Goal: Task Accomplishment & Management: Complete application form

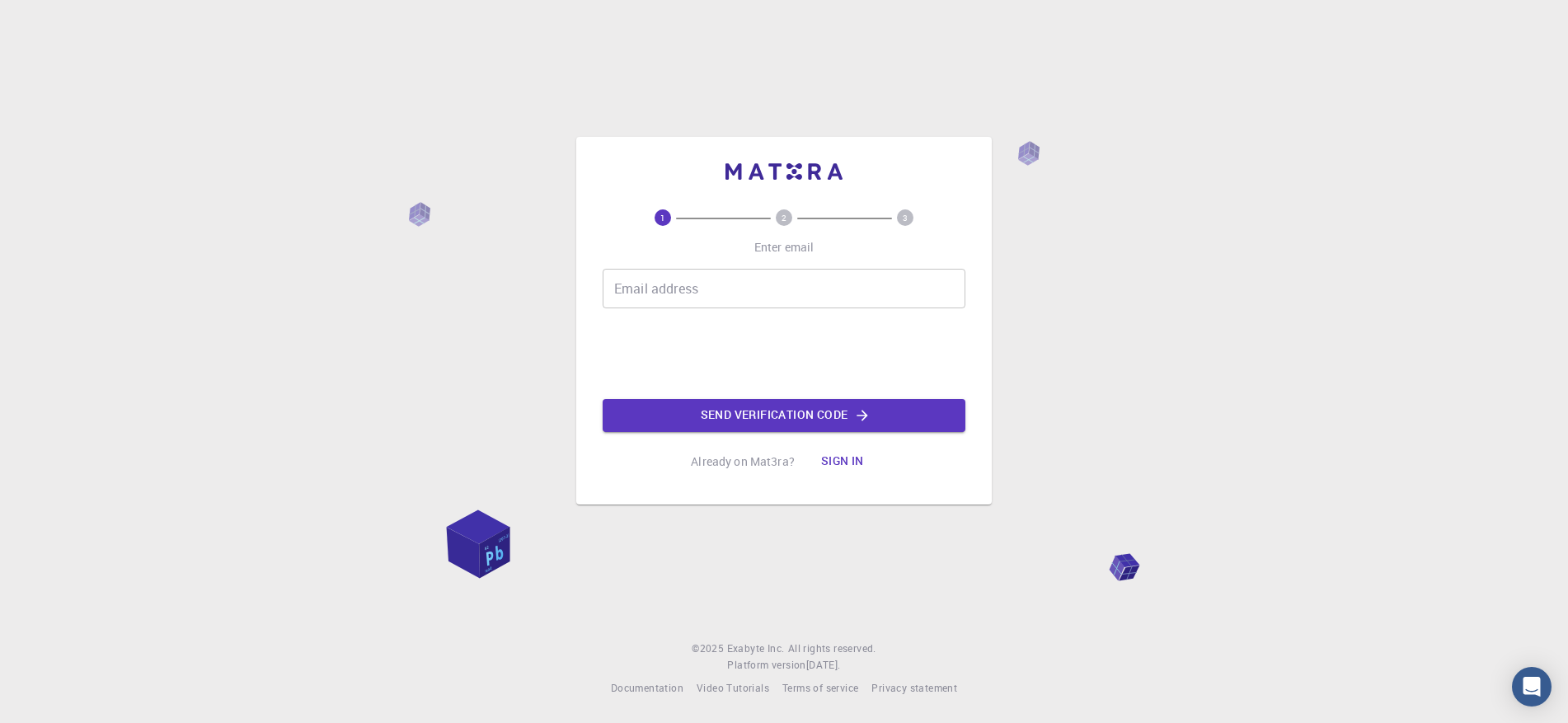
click at [718, 278] on input "Email address" at bounding box center [784, 288] width 363 height 40
type input "[EMAIL_ADDRESS][DOMAIN_NAME]"
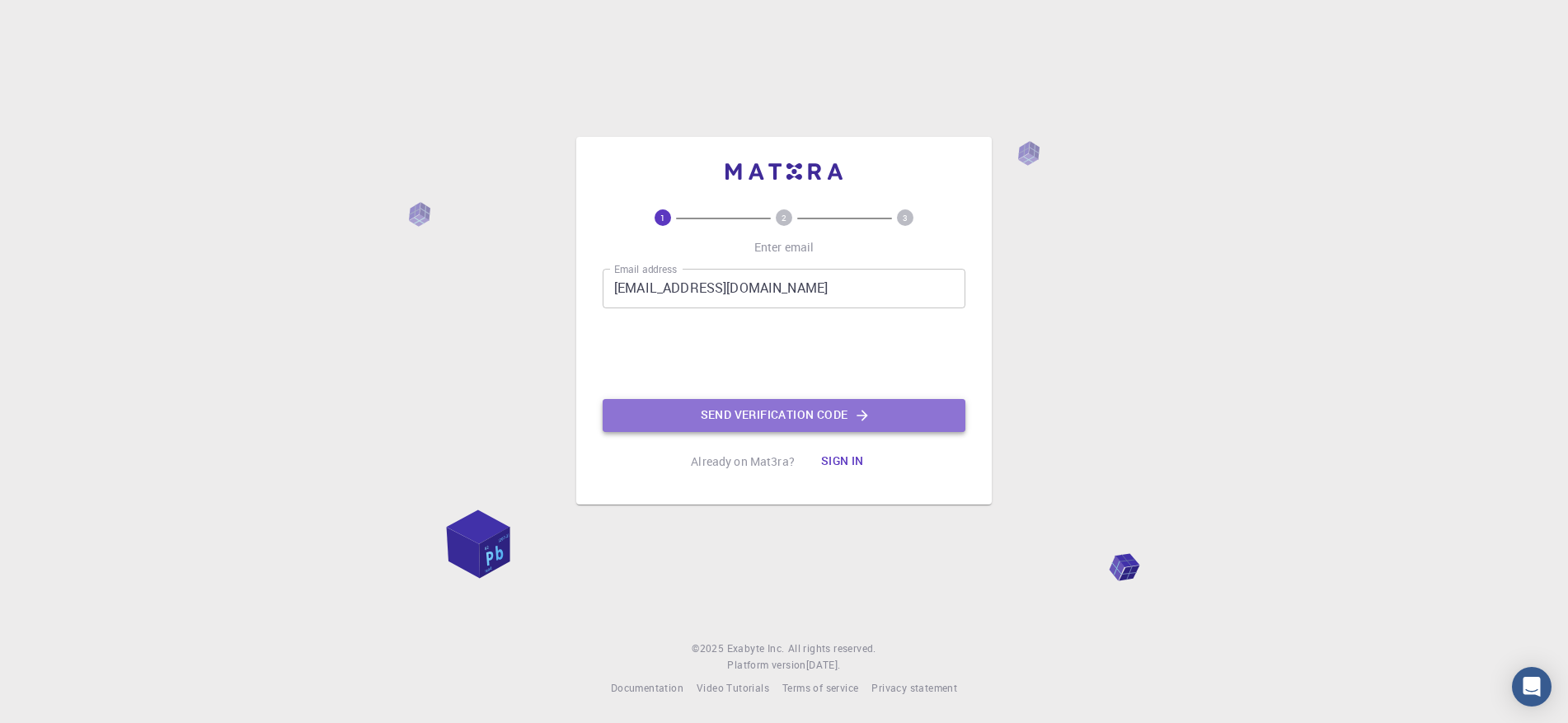
click at [726, 417] on button "Send verification code" at bounding box center [784, 415] width 363 height 33
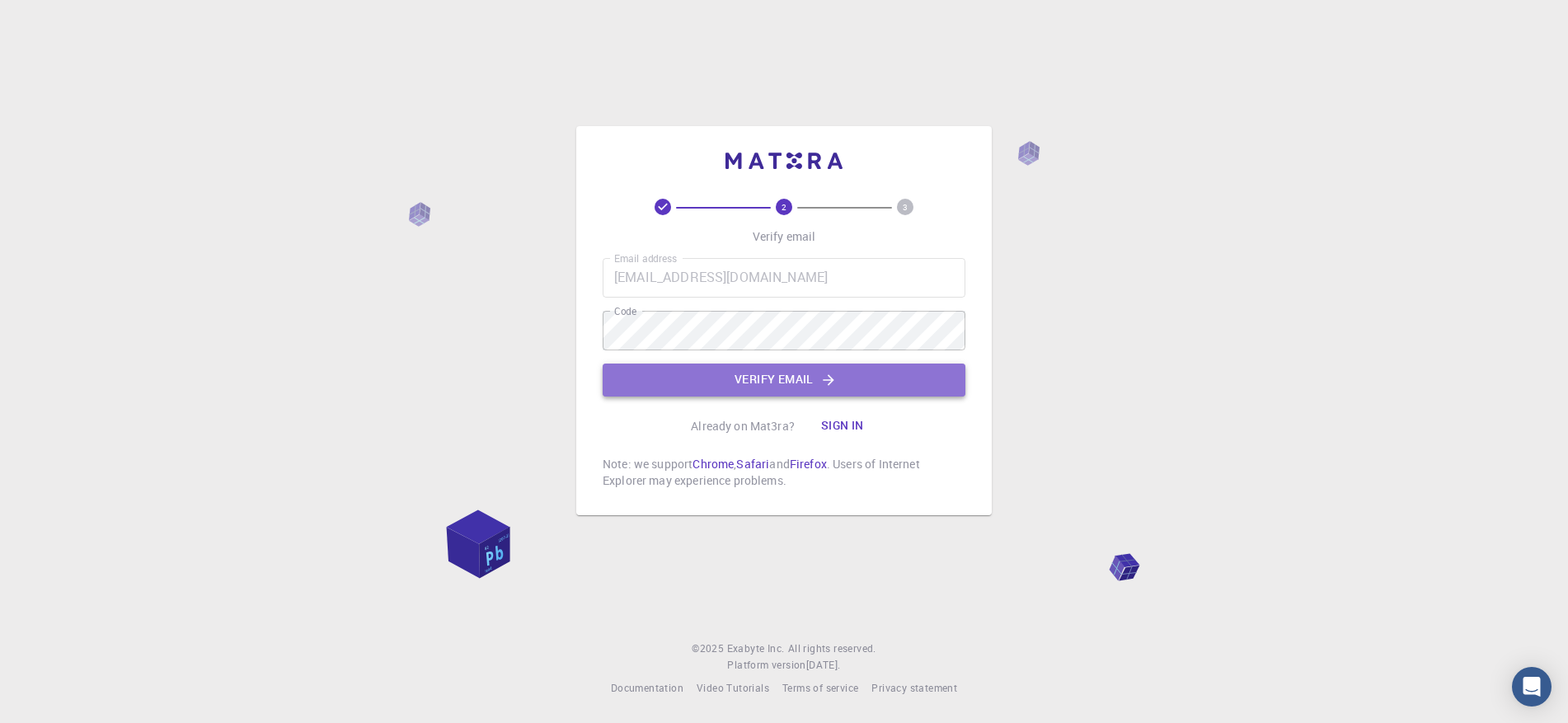
click at [772, 377] on button "Verify email" at bounding box center [784, 379] width 363 height 33
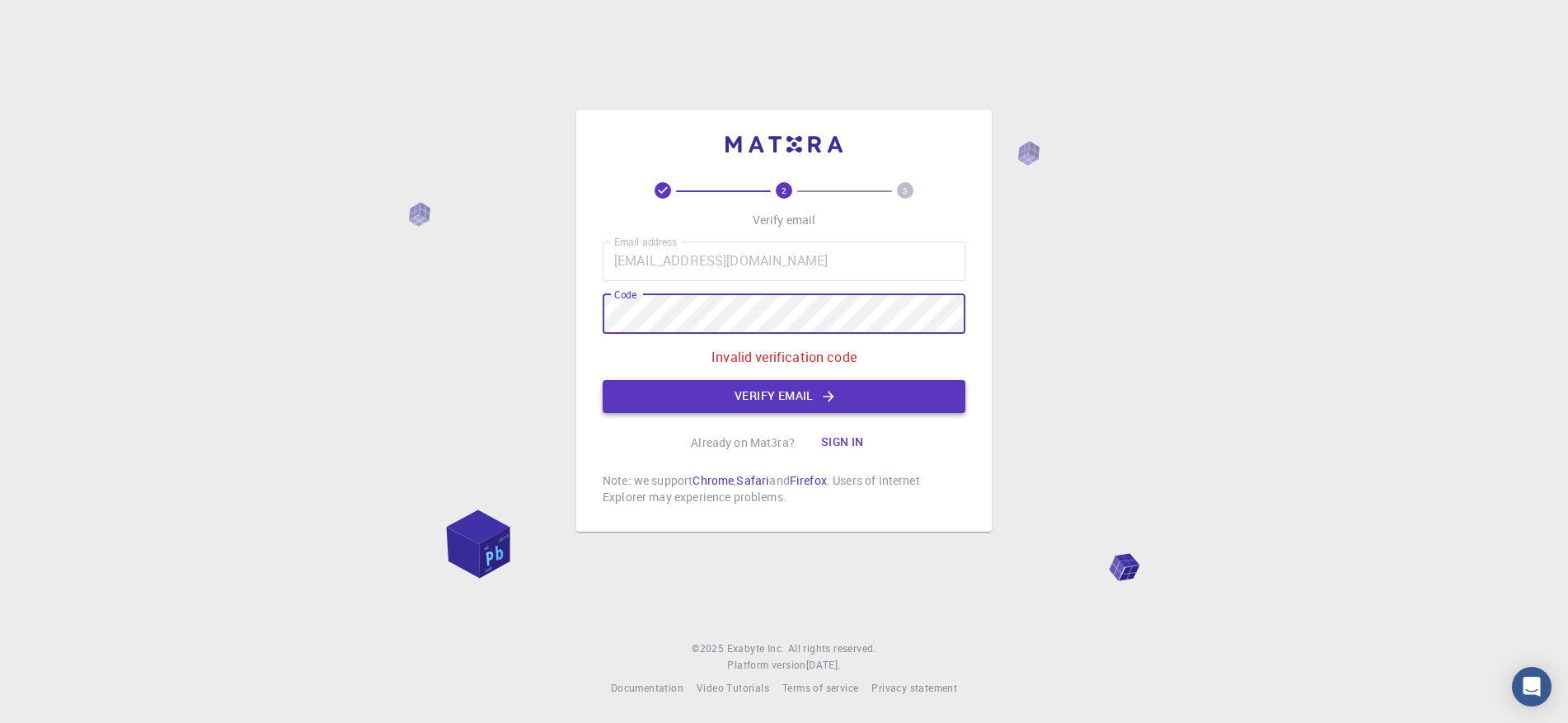
click at [751, 390] on button "Verify email" at bounding box center [784, 396] width 363 height 33
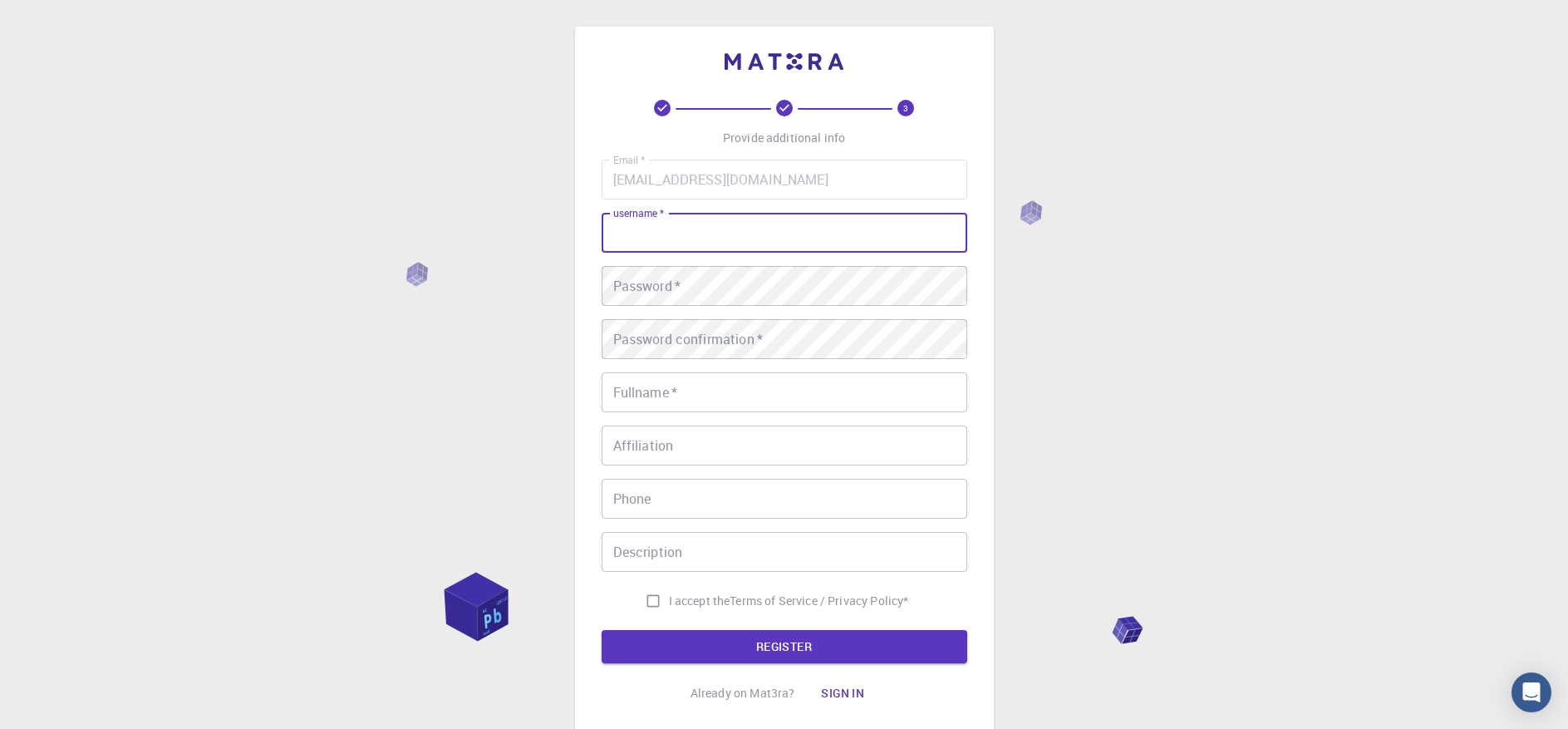
click at [754, 234] on input "username   *" at bounding box center [784, 233] width 366 height 40
type input "othniel25"
drag, startPoint x: 736, startPoint y: 233, endPoint x: 534, endPoint y: 231, distance: 202.0
click at [534, 231] on div "3 Provide additional info Email   * [EMAIL_ADDRESS][DOMAIN_NAME] Email   * user…" at bounding box center [784, 422] width 1568 height 846
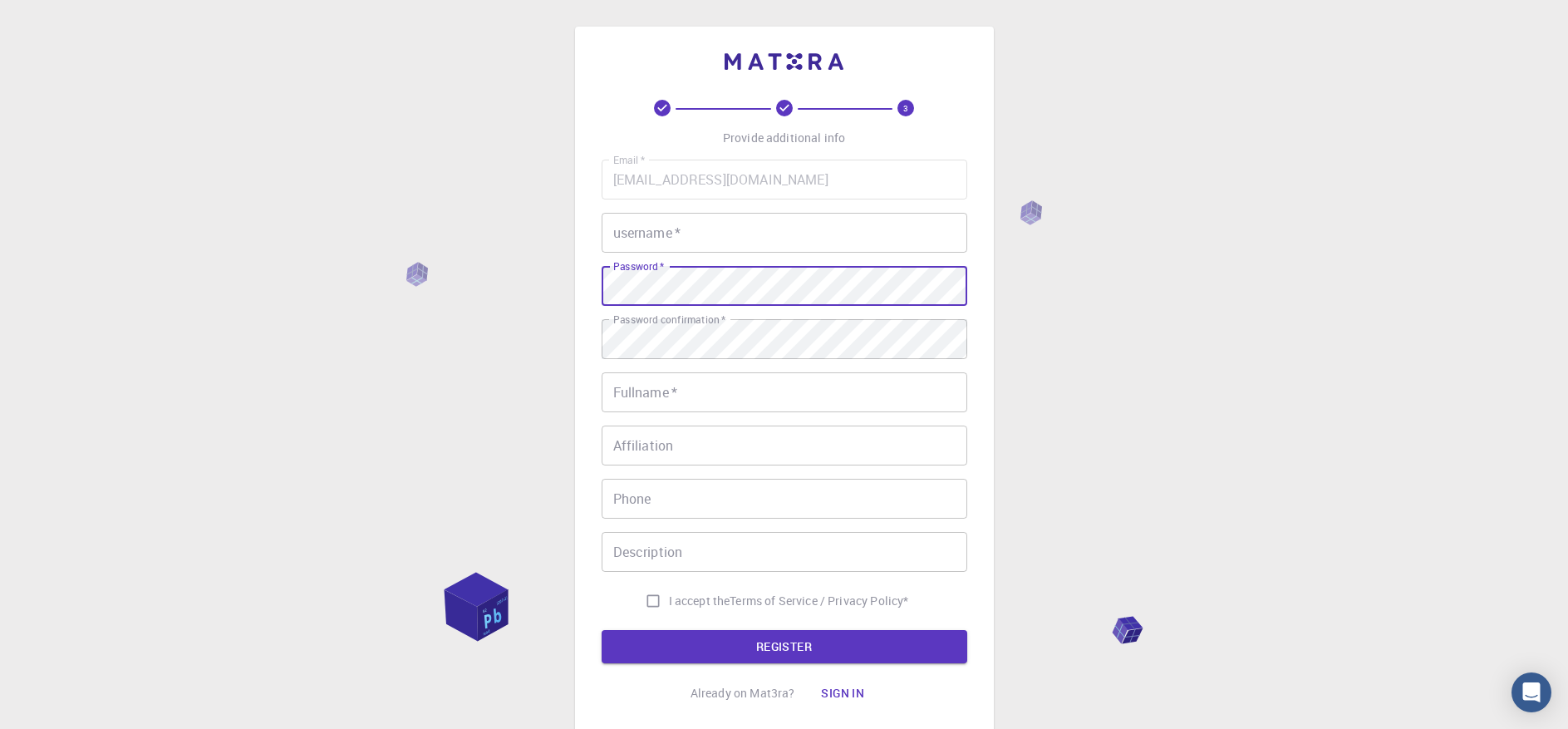
click at [507, 281] on div "3 Provide additional info Email   * [EMAIL_ADDRESS][DOMAIN_NAME] Email   * user…" at bounding box center [784, 422] width 1568 height 846
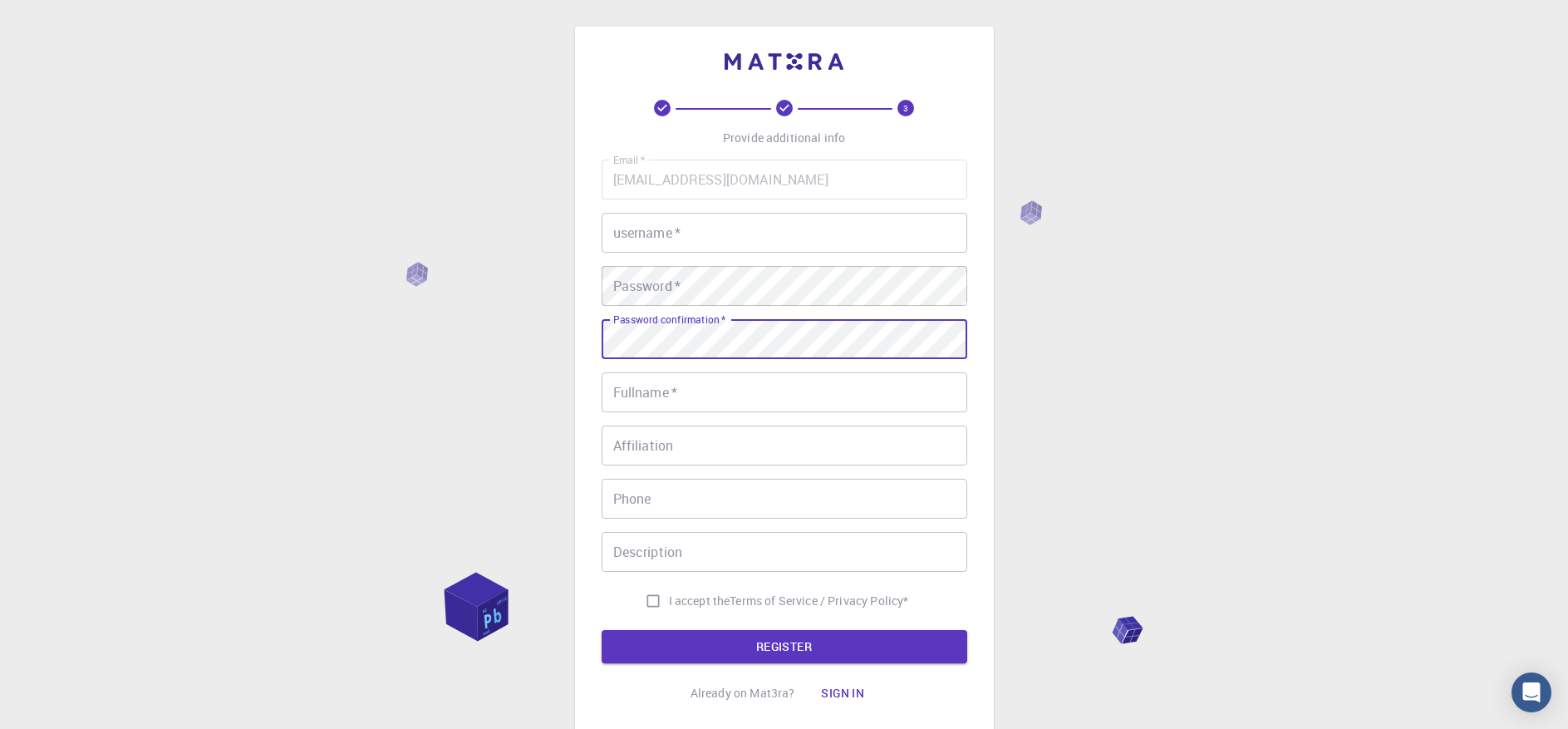
click at [514, 319] on div "3 Provide additional info Email   * [EMAIL_ADDRESS][DOMAIN_NAME] Email   * user…" at bounding box center [784, 422] width 1568 height 846
click at [692, 238] on input "username   *" at bounding box center [784, 233] width 366 height 40
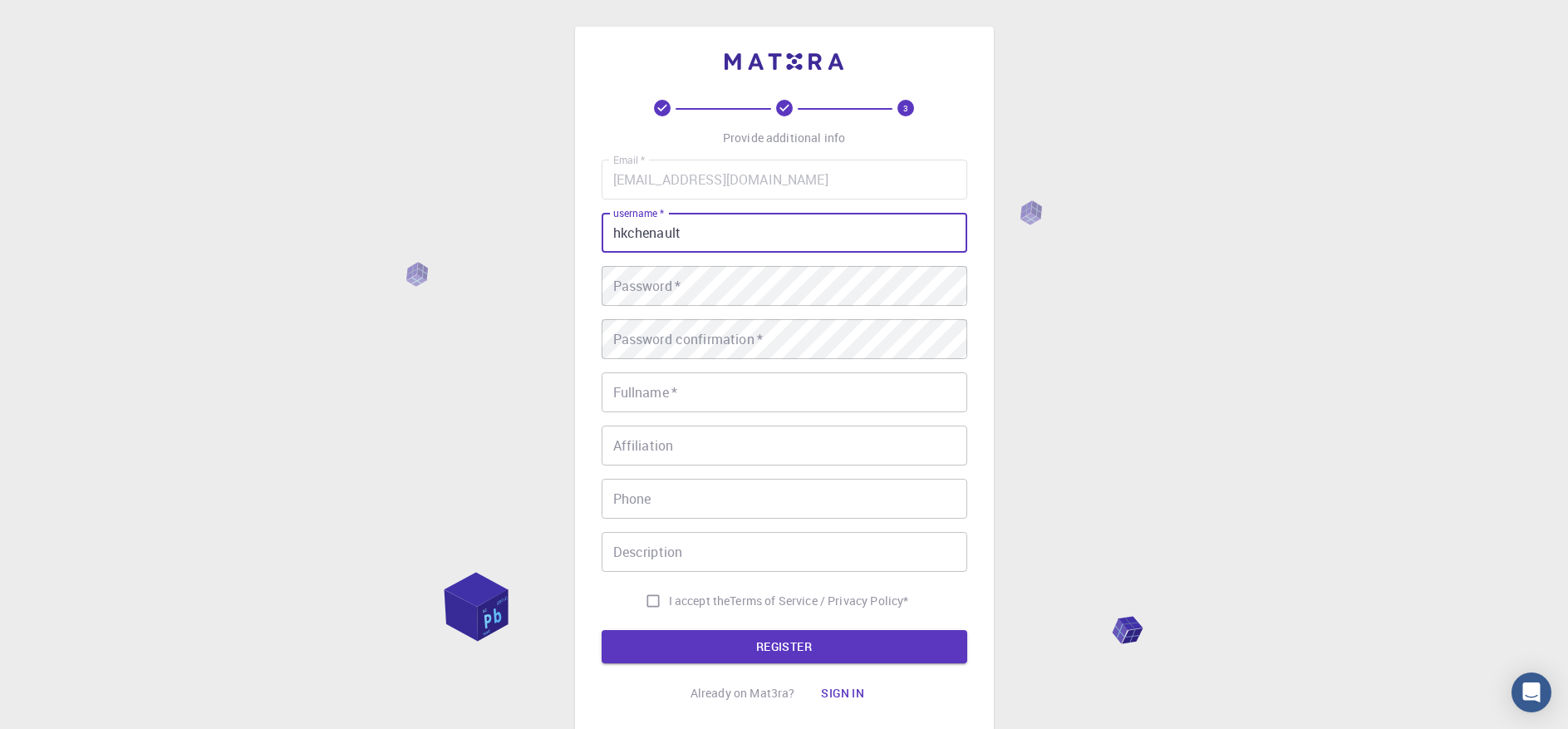
type input "hkchenault"
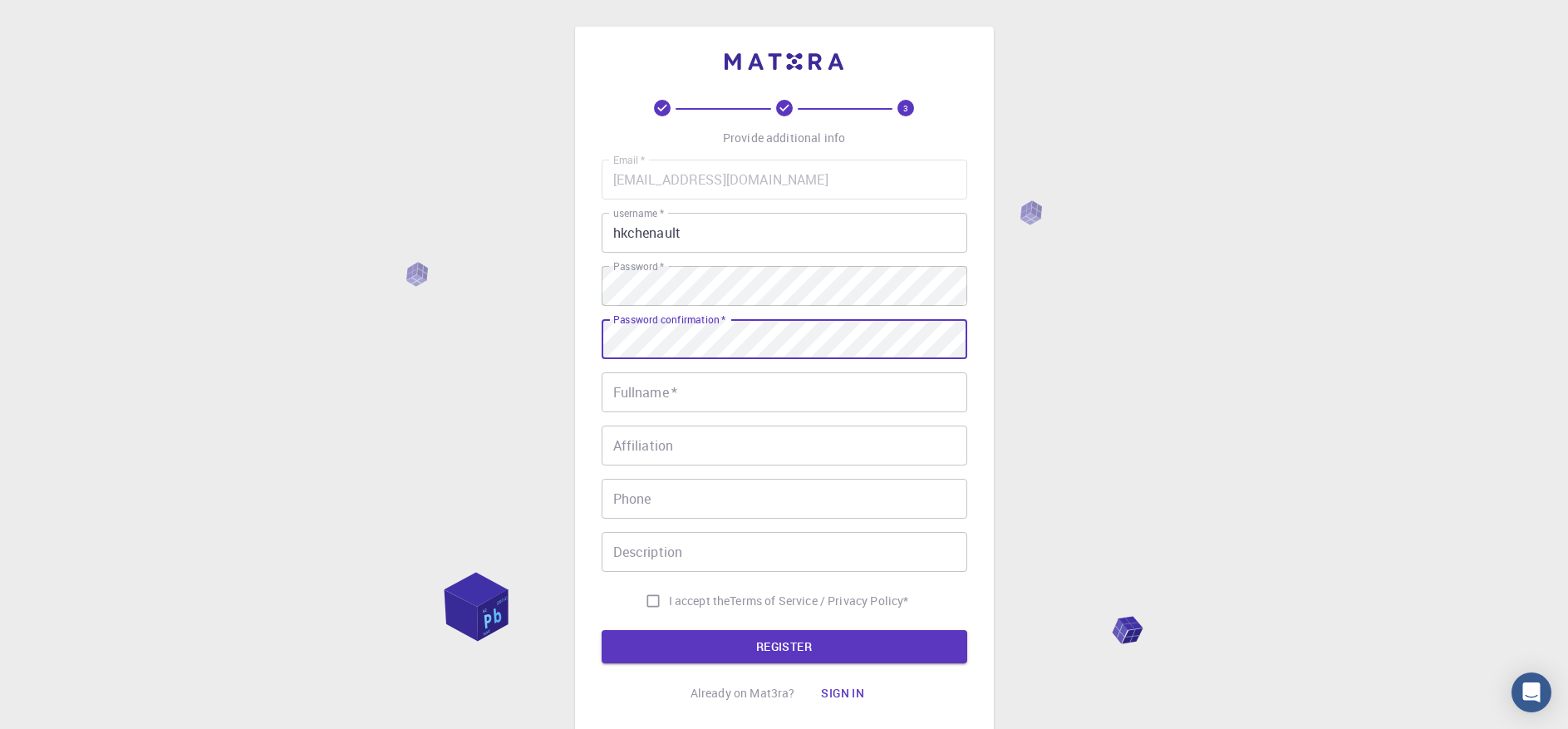
click at [698, 388] on input "Fullname   *" at bounding box center [784, 392] width 366 height 40
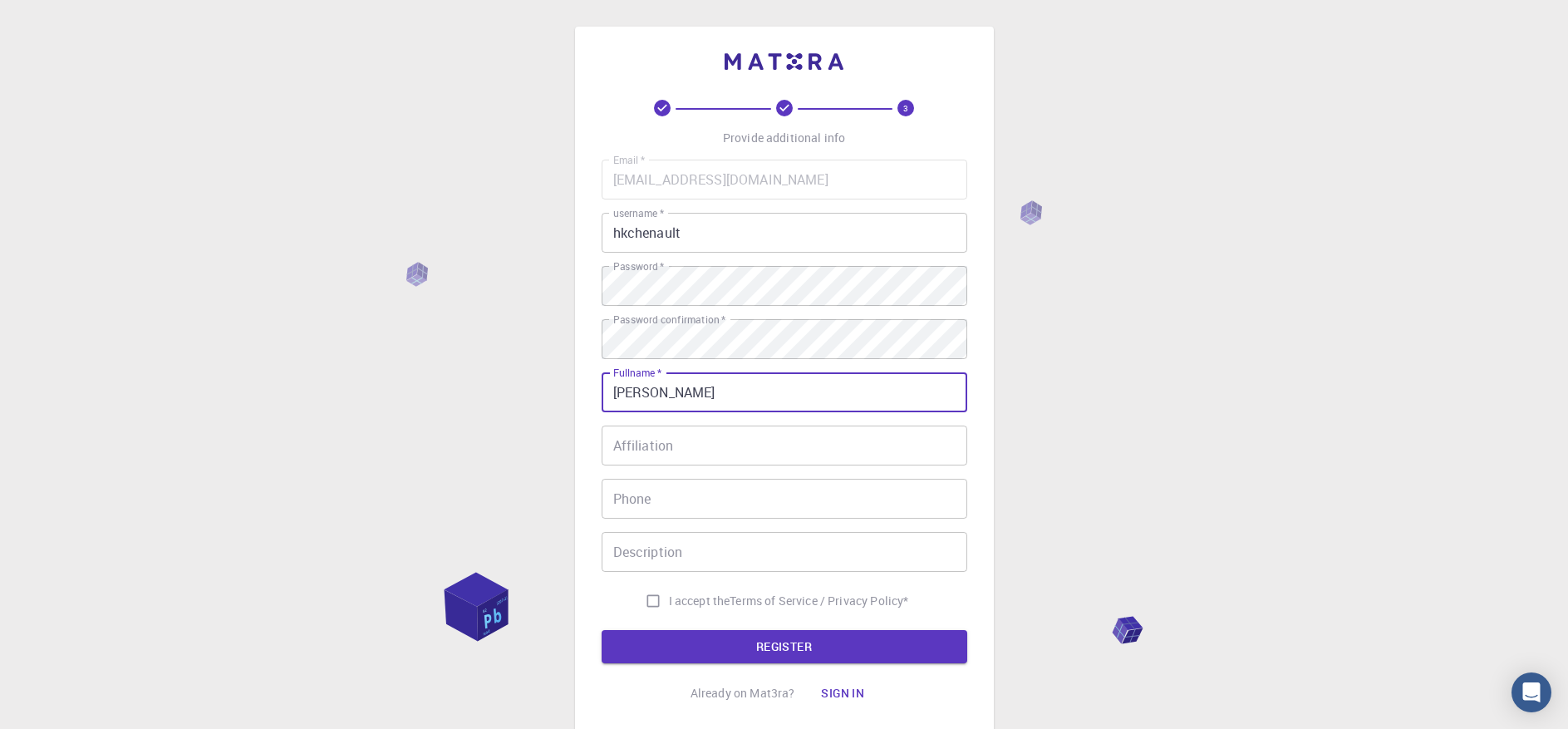
type input "[PERSON_NAME]"
click at [685, 446] on input "Affiliation" at bounding box center [784, 445] width 366 height 40
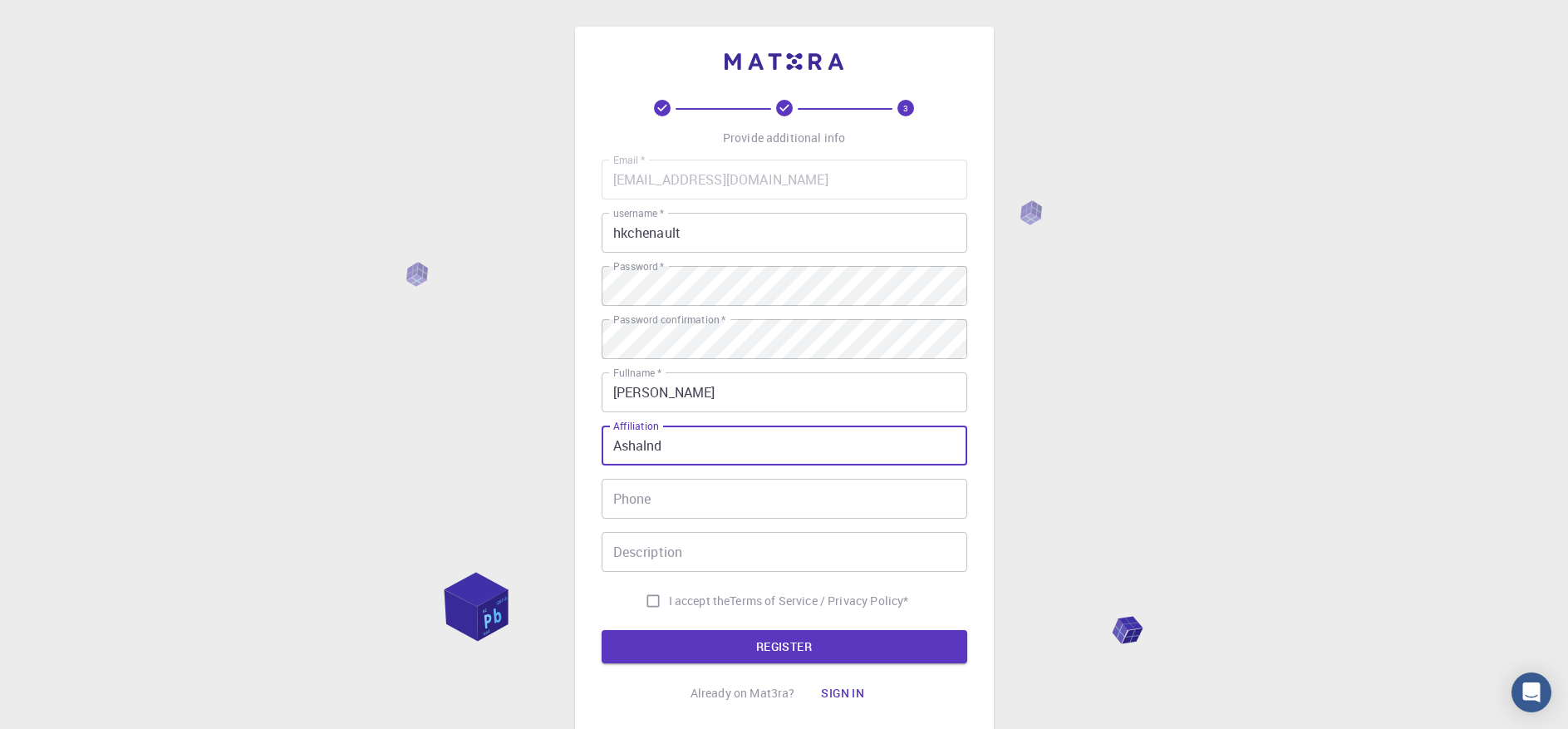
type input "Ashalnd"
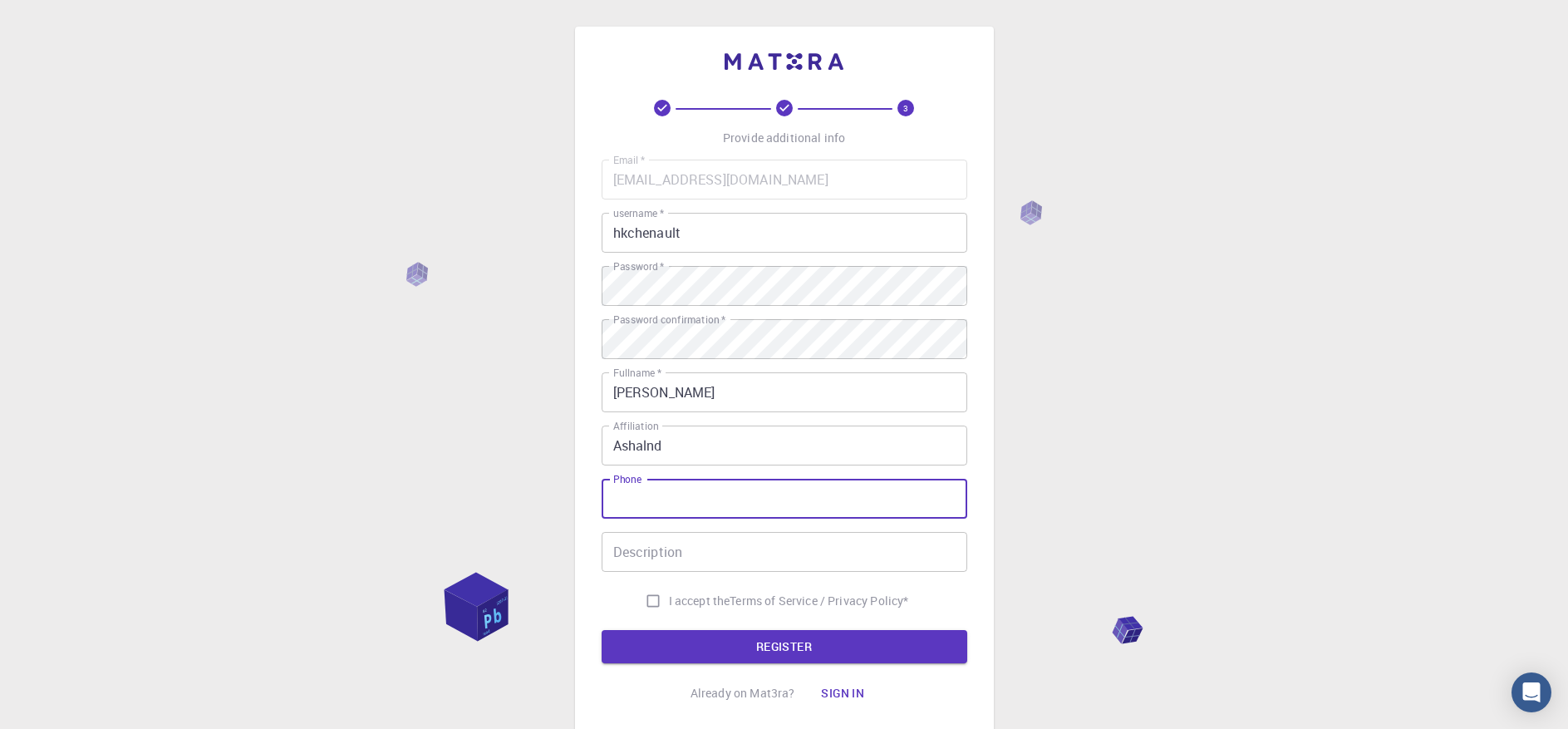
click at [697, 504] on input "Phone" at bounding box center [784, 498] width 366 height 40
type input "9082434719"
click at [874, 536] on input "Description" at bounding box center [784, 552] width 366 height 40
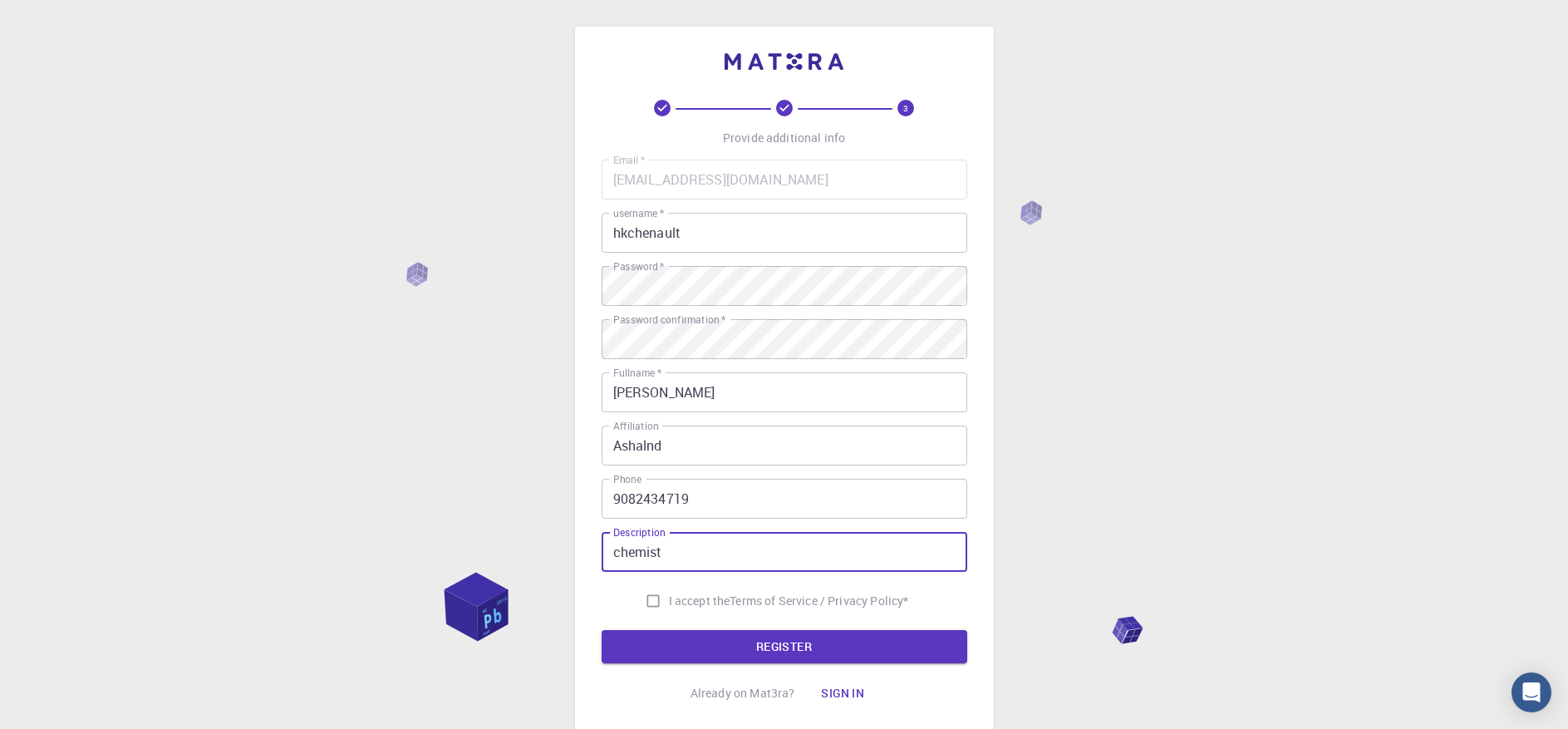
type input "chemist"
click at [651, 600] on input "I accept the Terms of Service / Privacy Policy *" at bounding box center [653, 601] width 32 height 32
checkbox input "true"
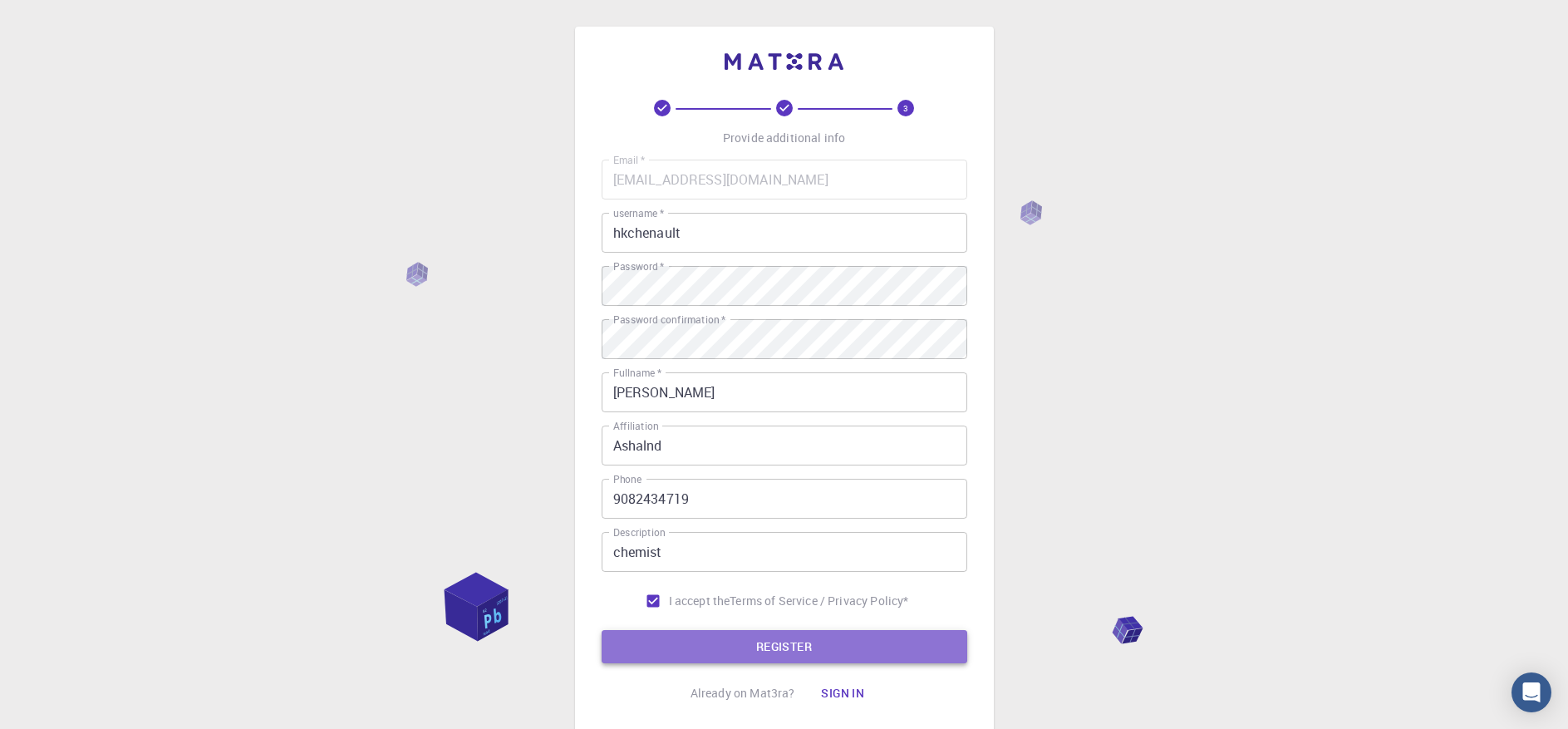
click at [800, 649] on button "REGISTER" at bounding box center [784, 645] width 366 height 33
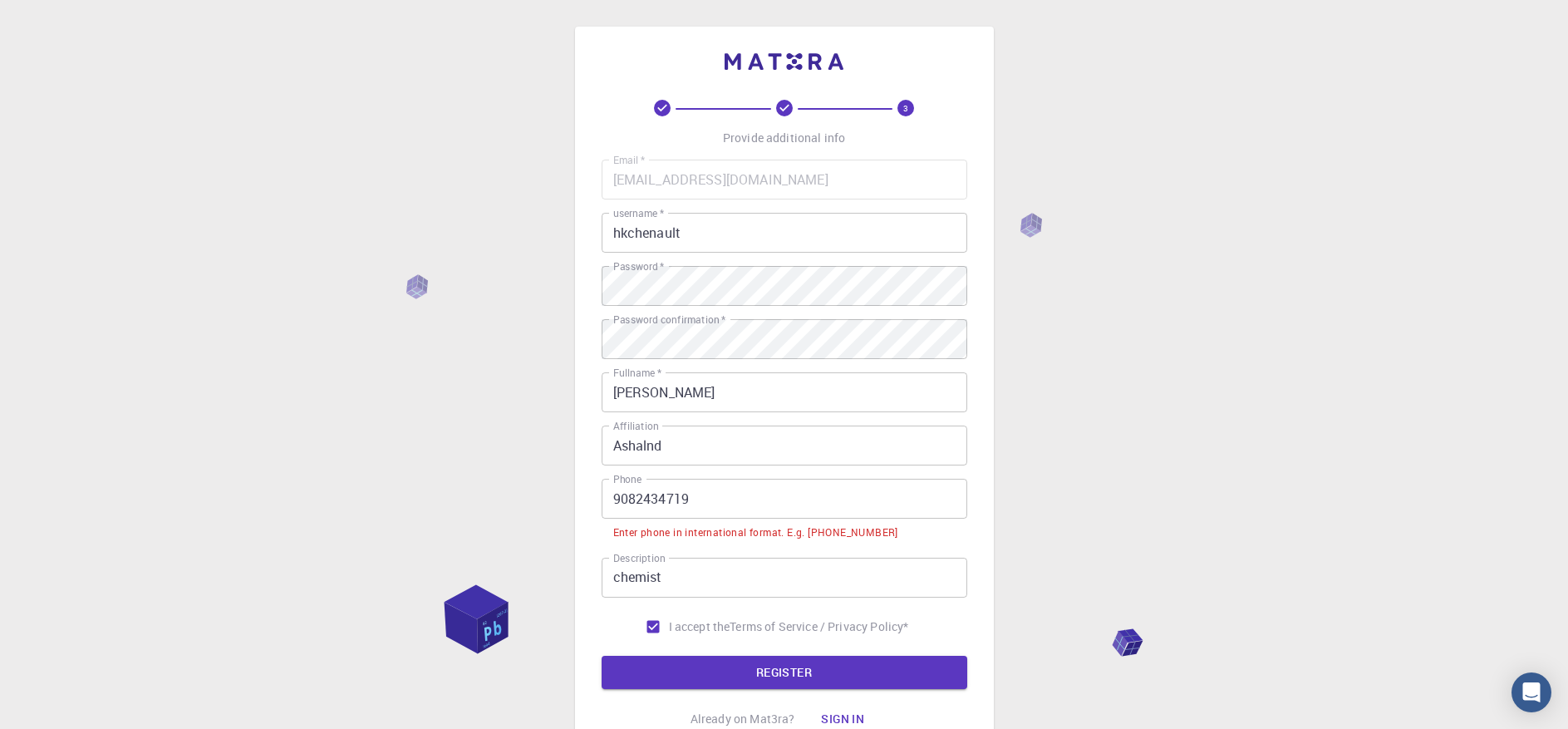
click at [613, 503] on input "9082434719" at bounding box center [784, 498] width 366 height 40
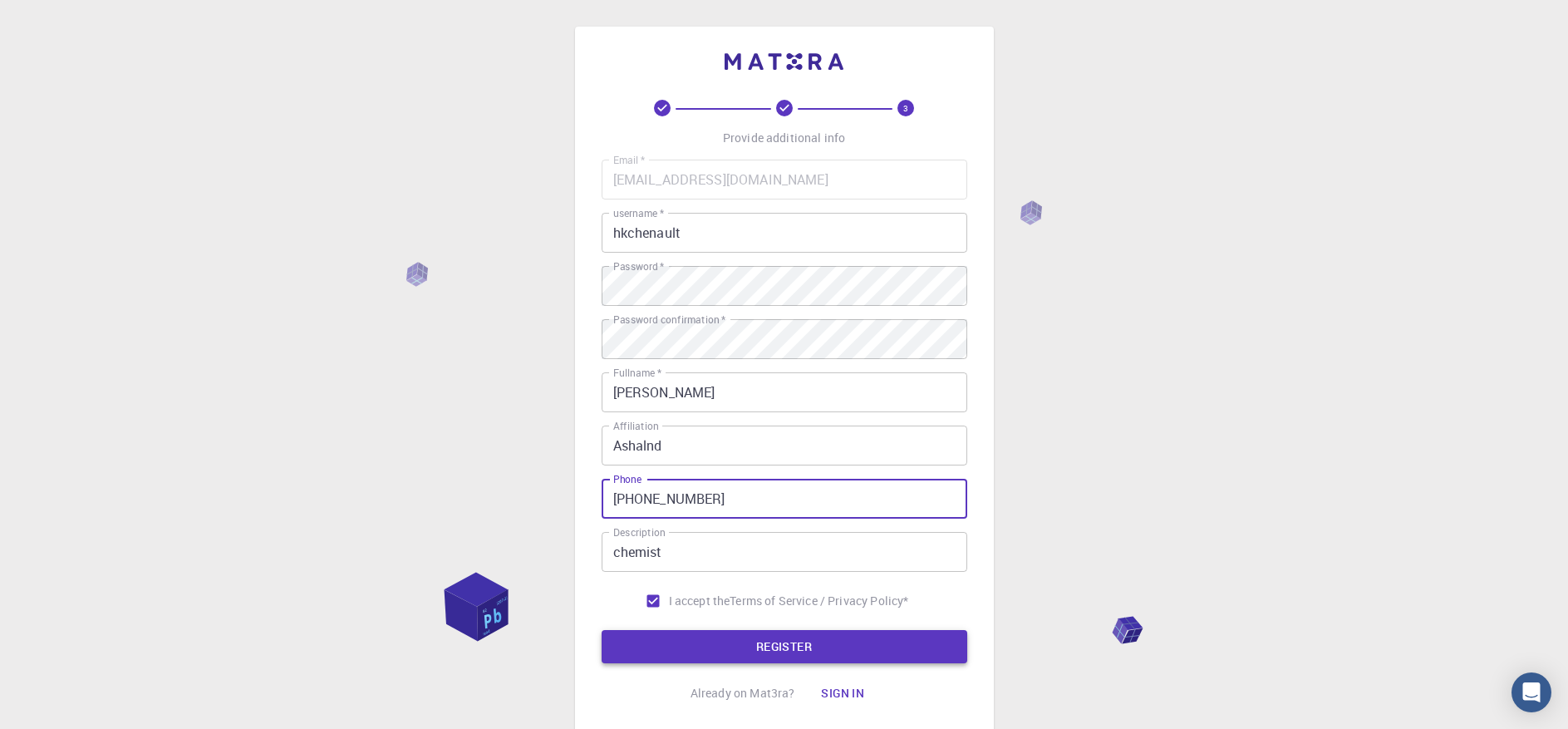
type input "[PHONE_NUMBER]"
click at [805, 654] on button "REGISTER" at bounding box center [784, 645] width 366 height 33
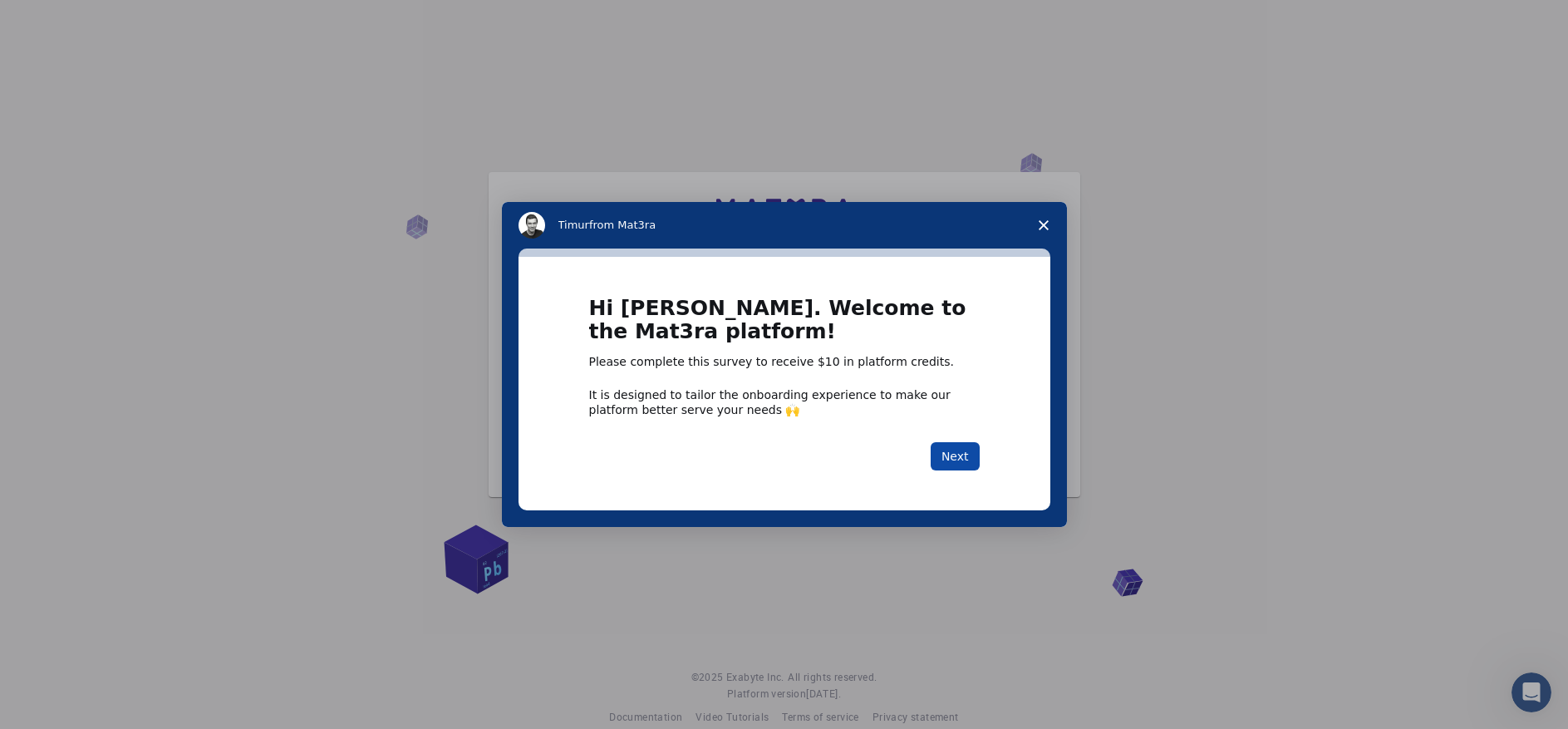
click at [965, 459] on button "Next" at bounding box center [954, 456] width 49 height 28
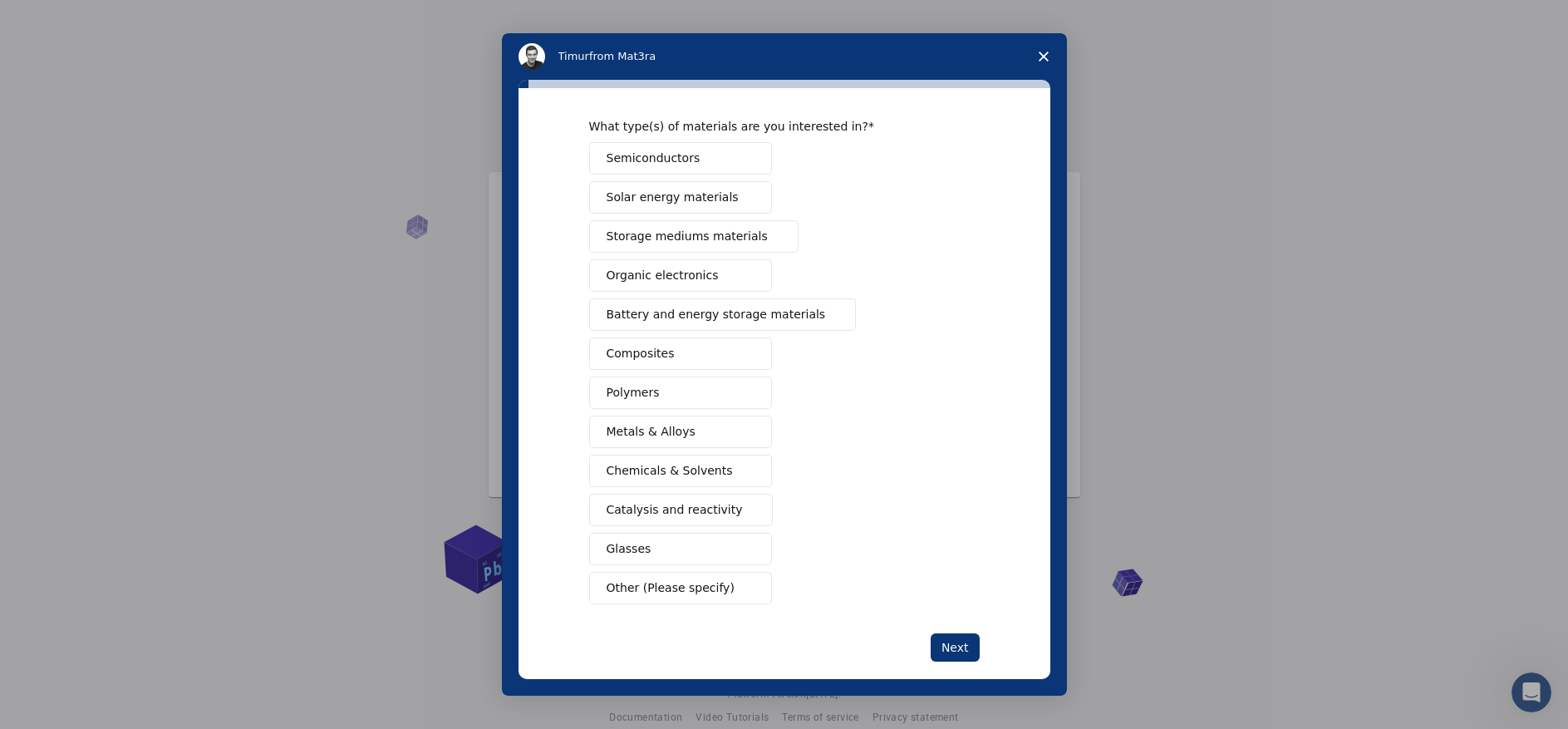
scroll to position [73, 0]
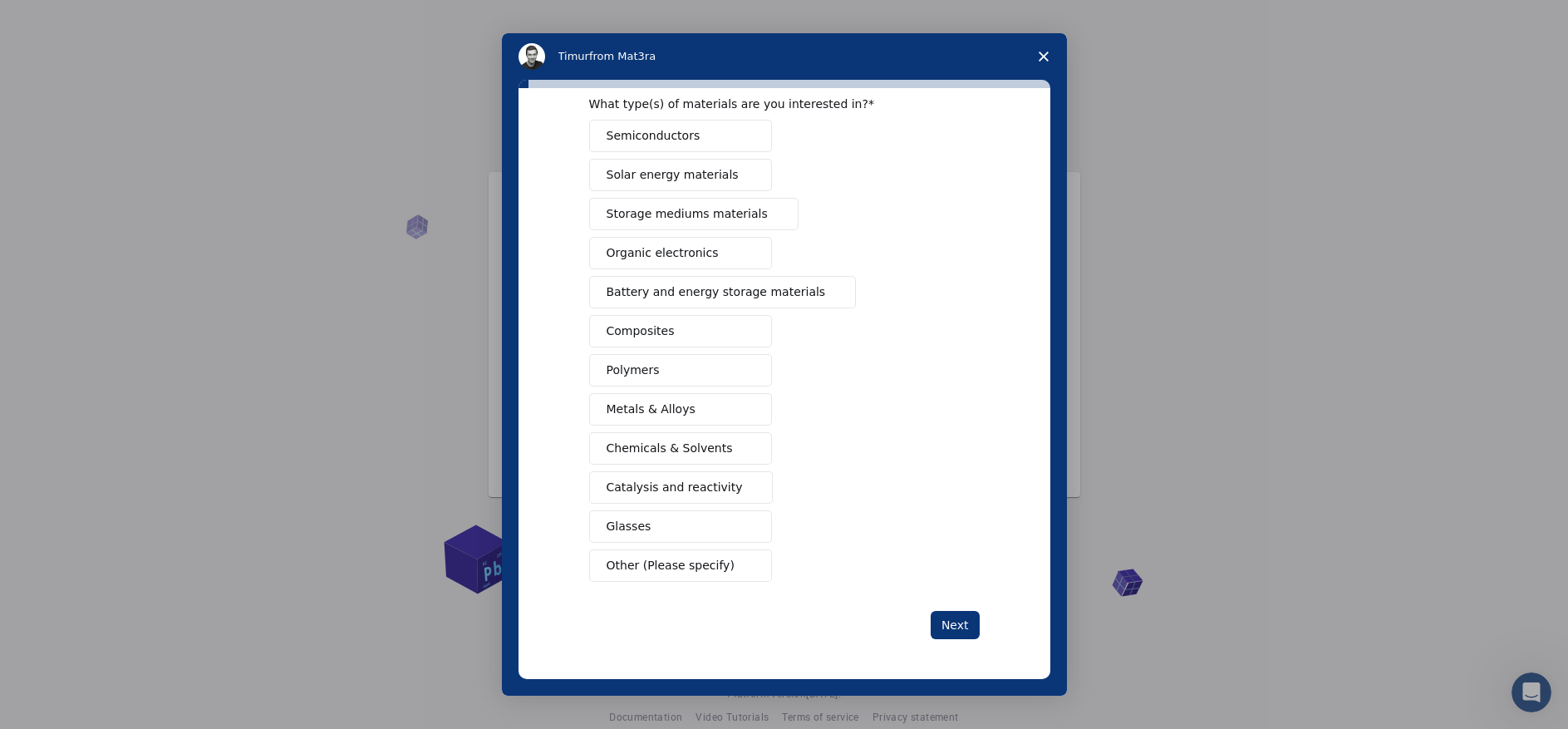
click at [661, 452] on span "Chemicals & Solvents" at bounding box center [669, 448] width 127 height 18
click at [946, 627] on button "Next" at bounding box center [954, 624] width 49 height 28
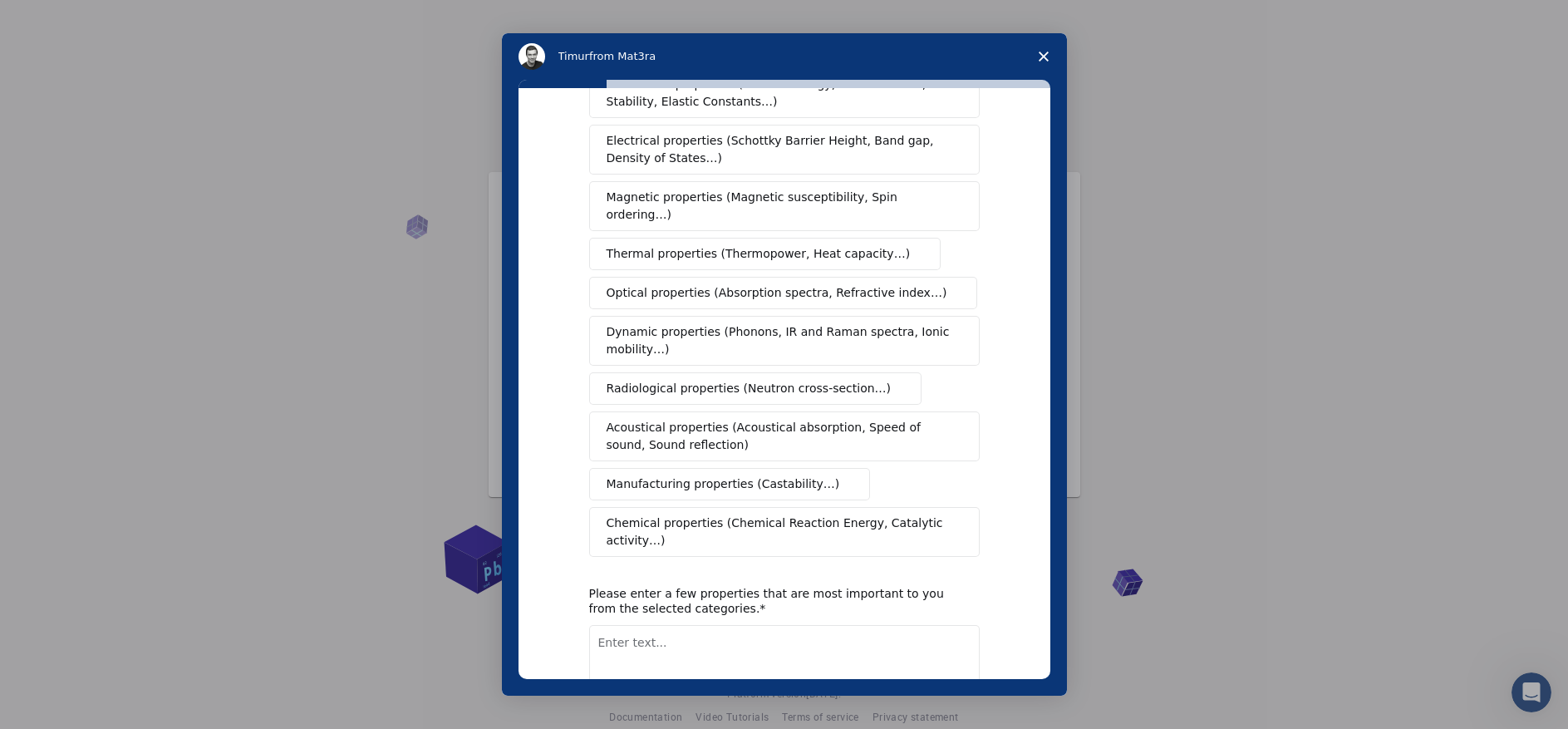
scroll to position [159, 0]
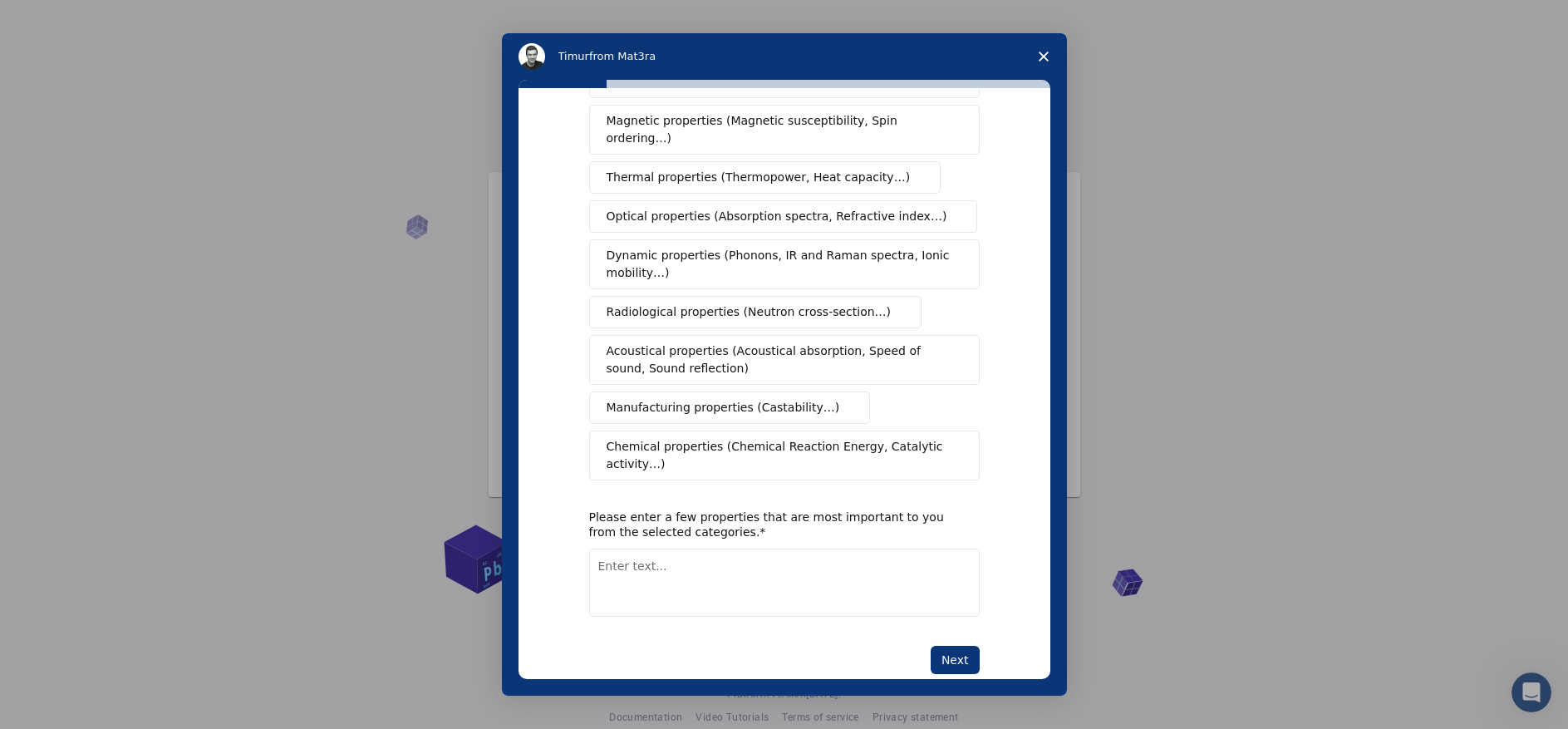
click at [860, 438] on span "Chemical properties (Chemical Reaction Energy, Catalytic activity…)" at bounding box center [778, 455] width 344 height 35
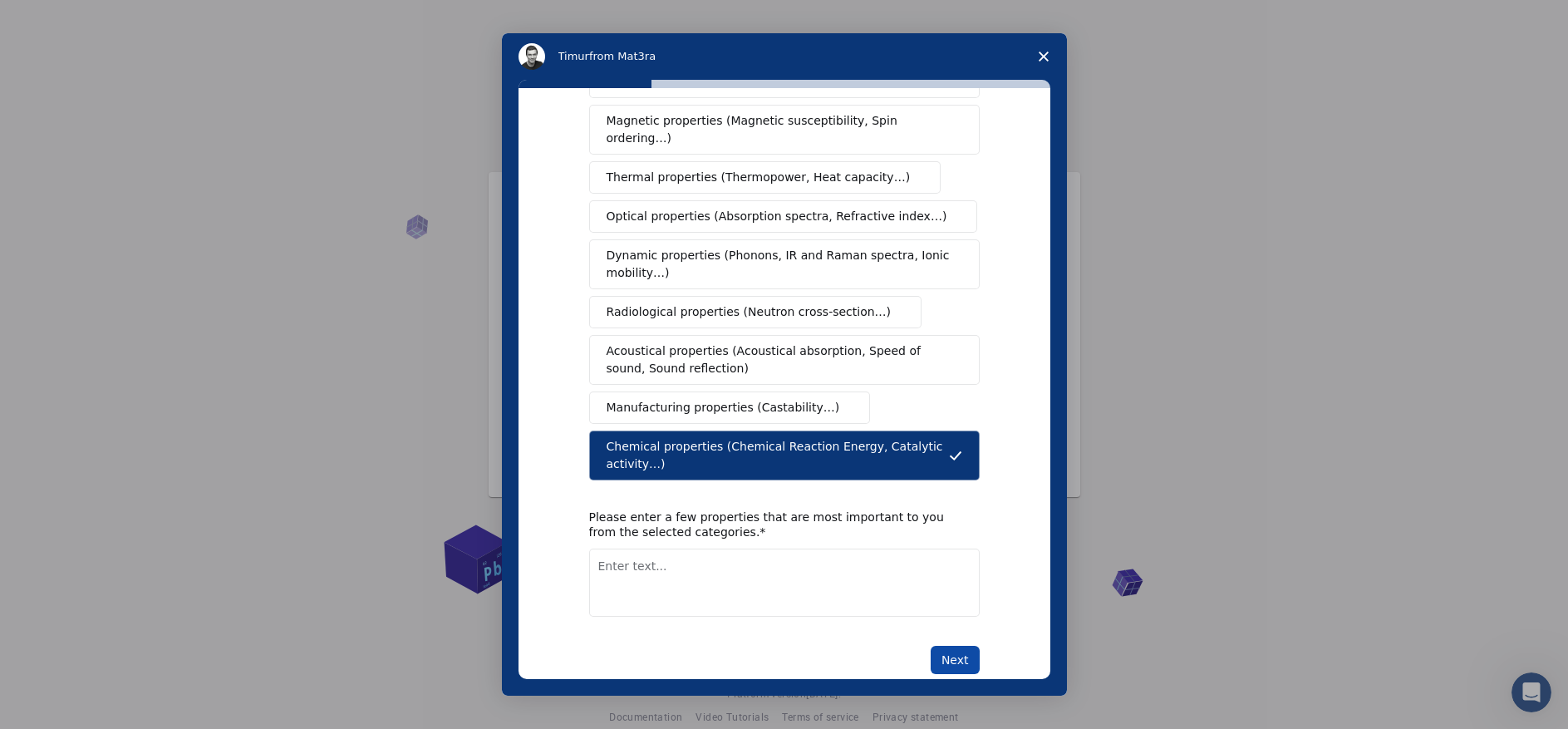
click at [937, 645] on button "Next" at bounding box center [954, 659] width 49 height 28
click at [904, 549] on textarea "Enter text..." at bounding box center [784, 583] width 391 height 68
type textarea "structure"
click at [944, 645] on button "Next" at bounding box center [954, 659] width 49 height 28
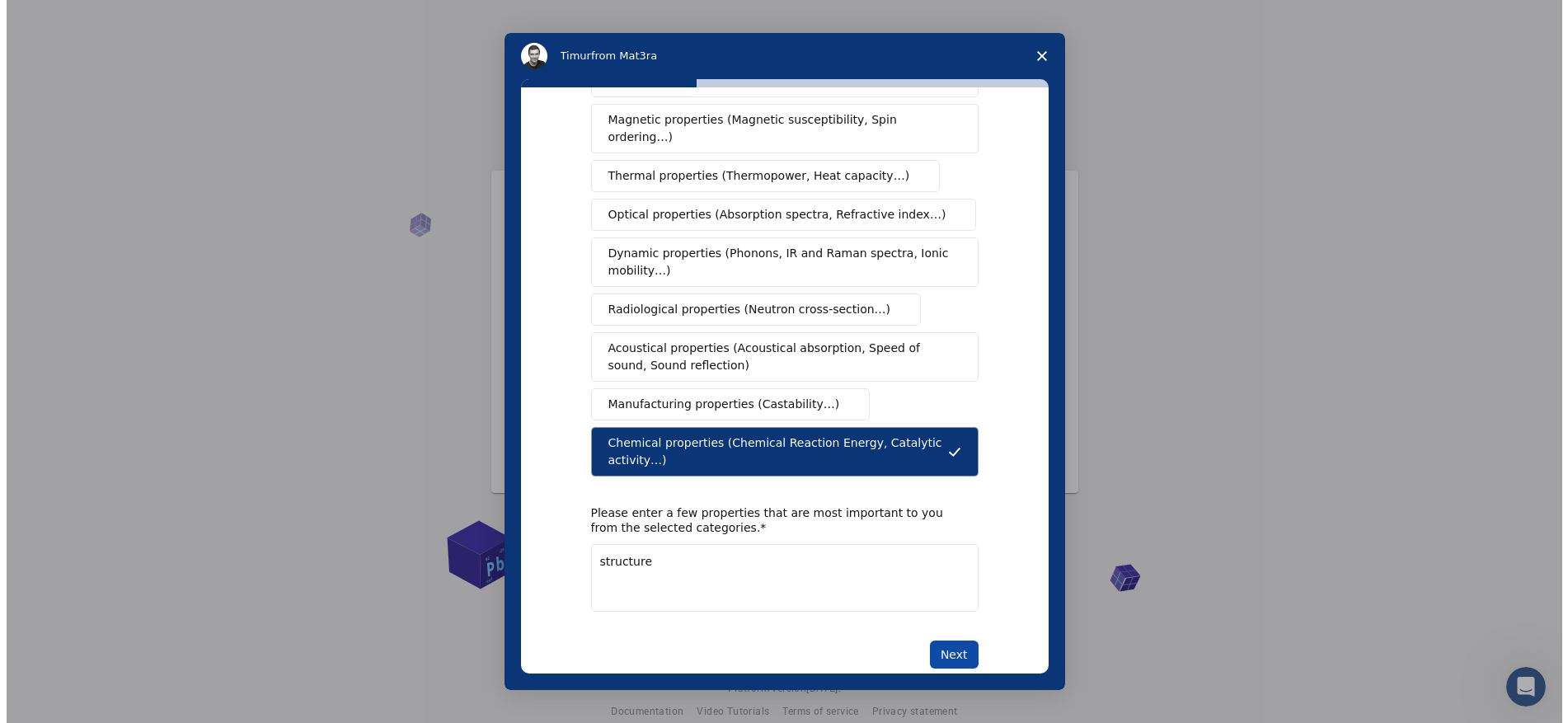
scroll to position [0, 0]
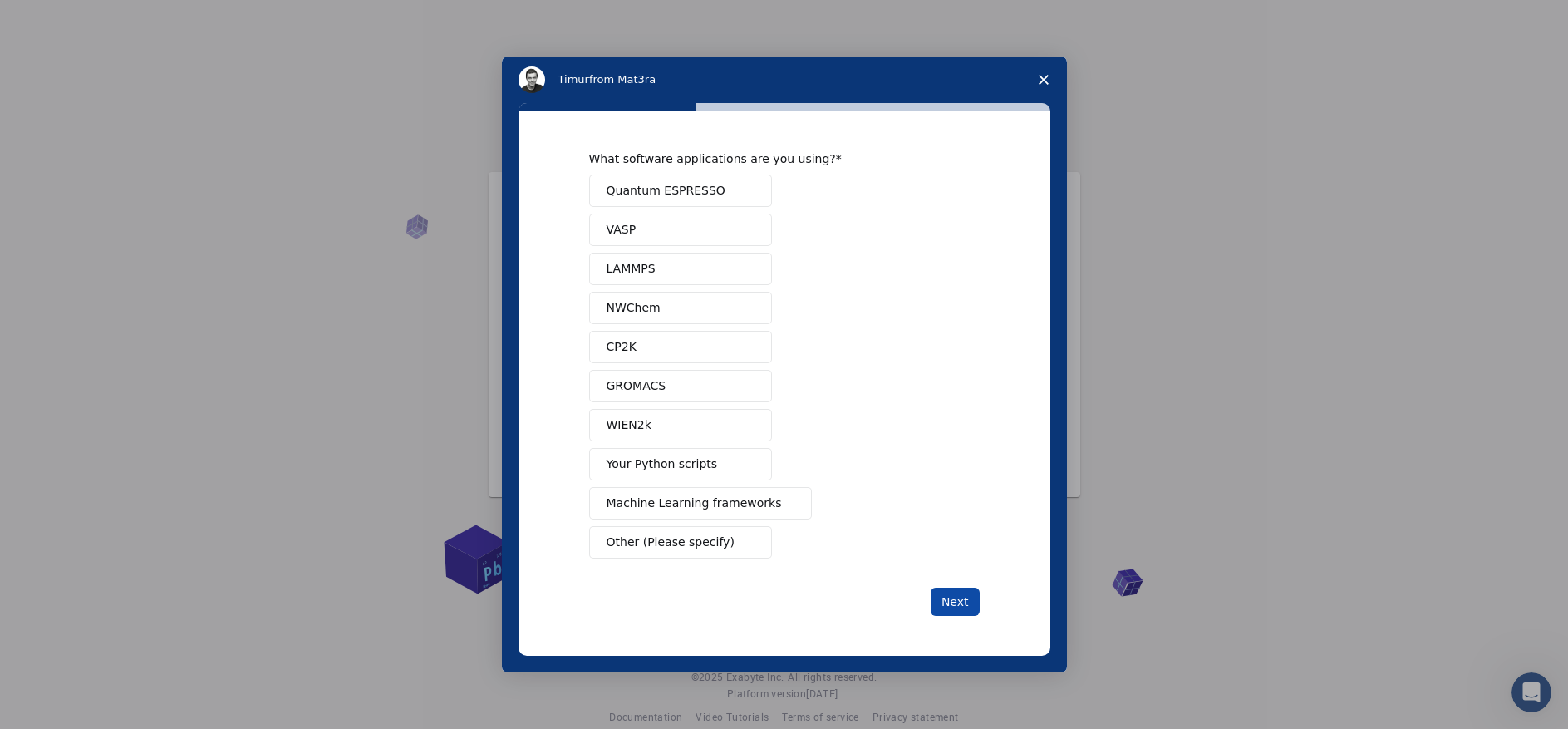
click at [956, 603] on button "Next" at bounding box center [954, 602] width 49 height 28
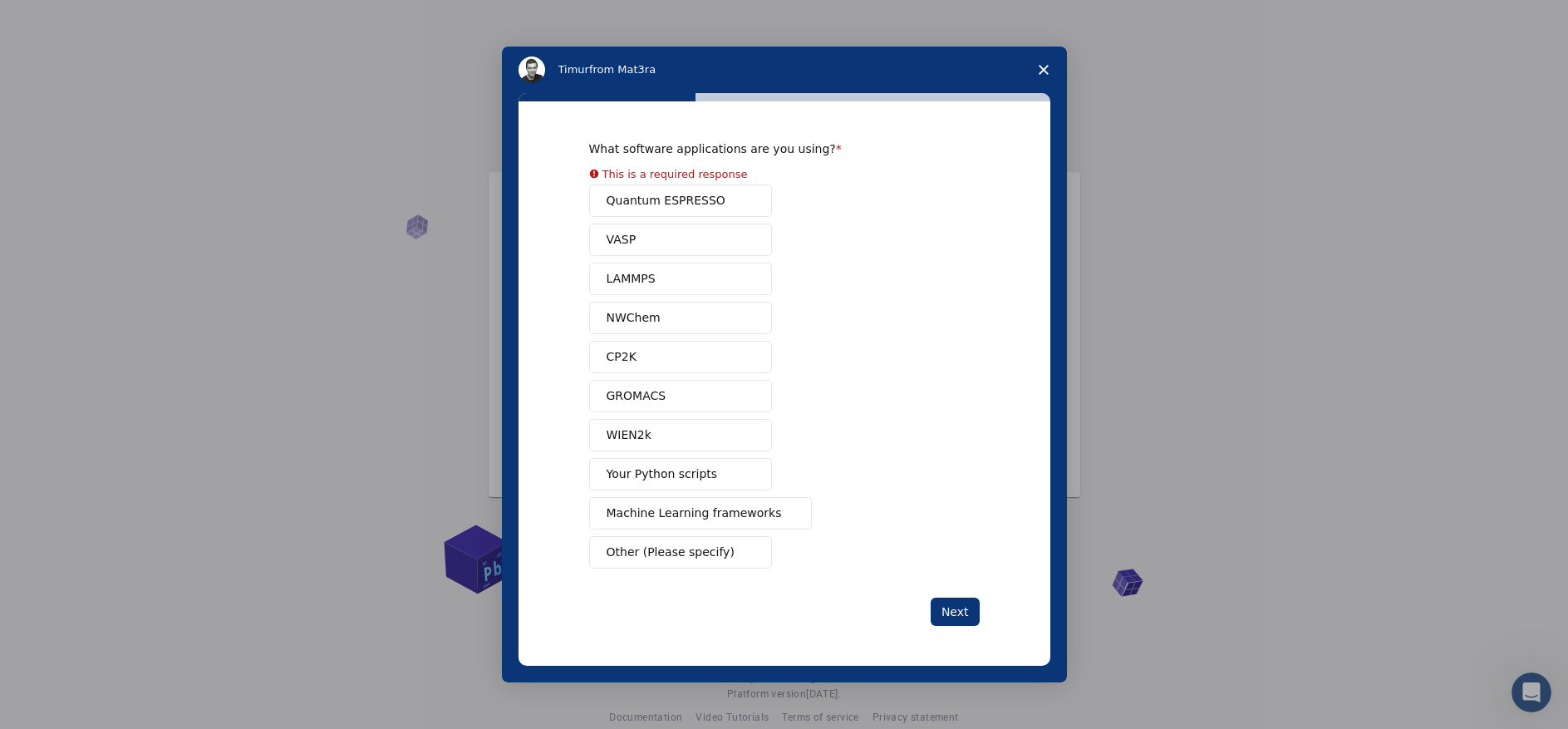
click at [652, 549] on span "Other (Please specify)" at bounding box center [670, 553] width 128 height 18
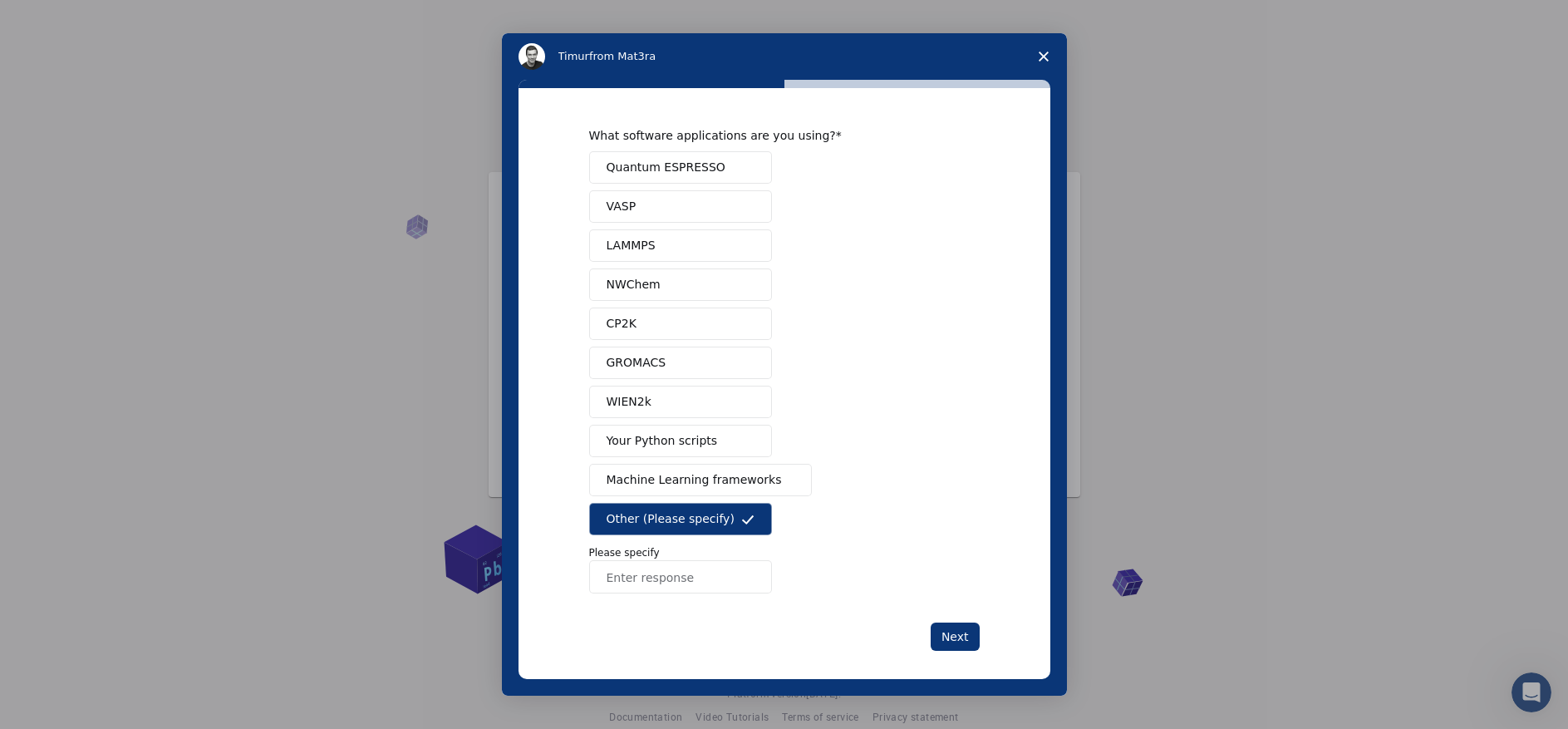
click at [724, 574] on input "Enter response" at bounding box center [680, 576] width 183 height 33
type input "none"
click at [965, 640] on button "Next" at bounding box center [954, 636] width 49 height 28
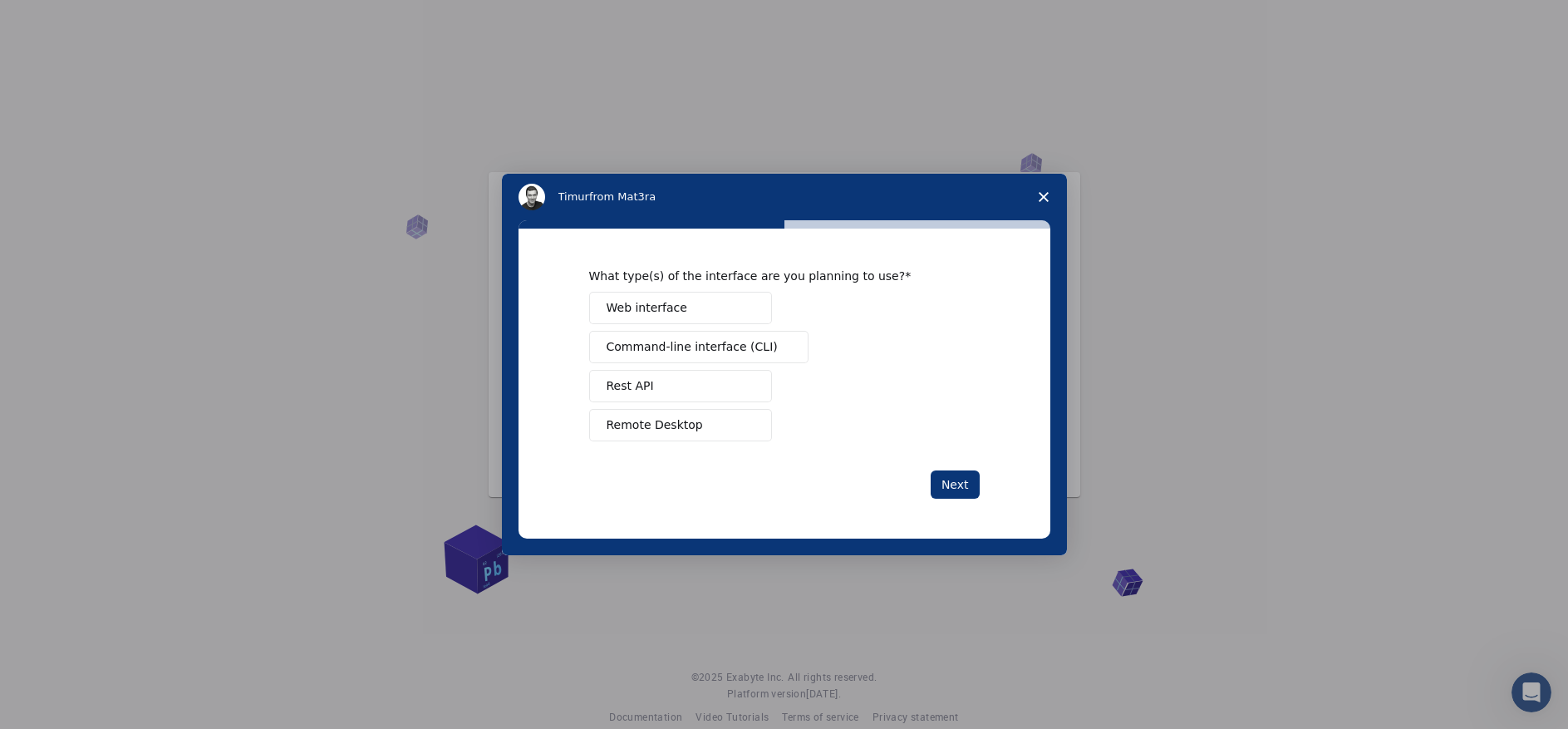
click at [674, 310] on span "Web interface" at bounding box center [647, 308] width 81 height 18
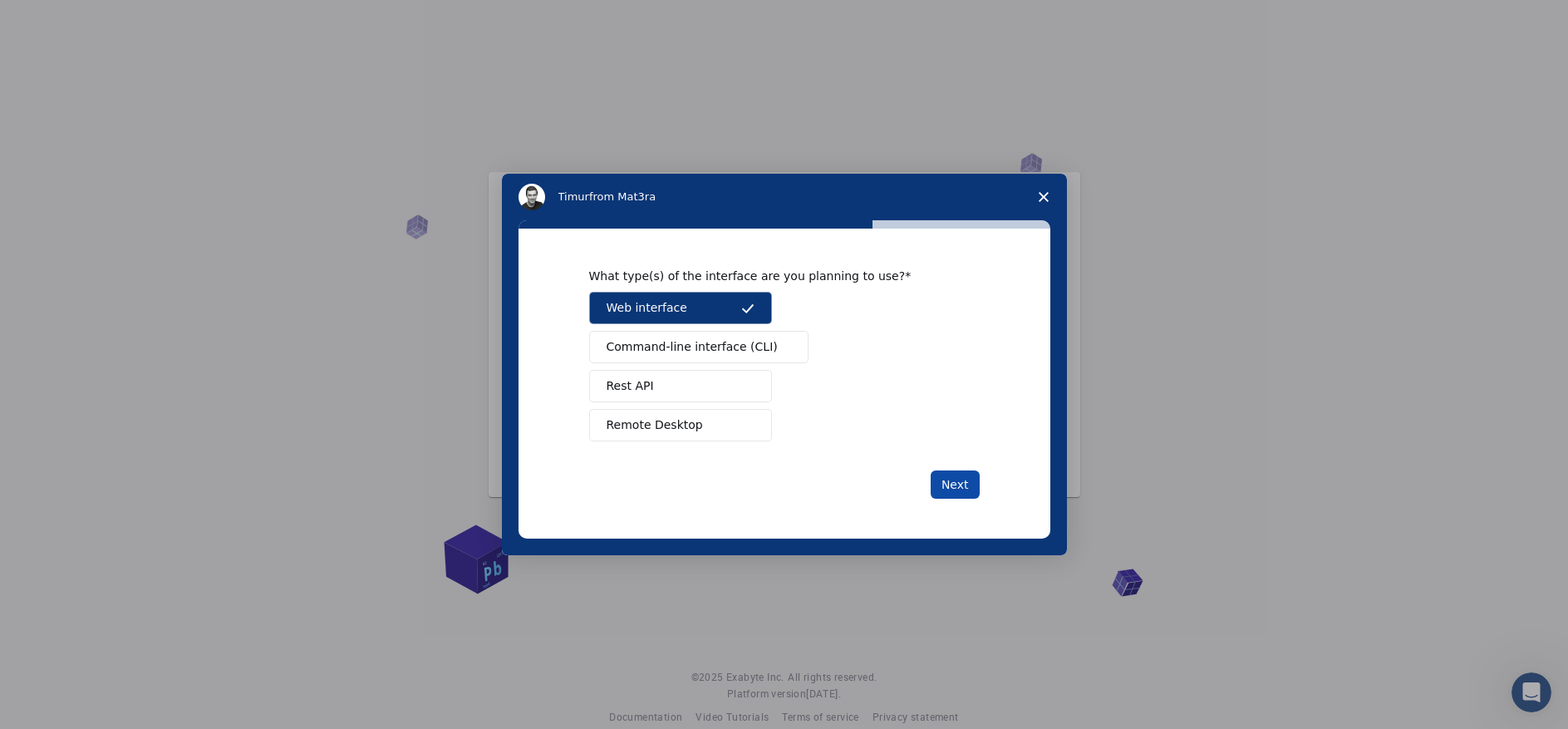
click at [961, 478] on button "Next" at bounding box center [954, 484] width 49 height 28
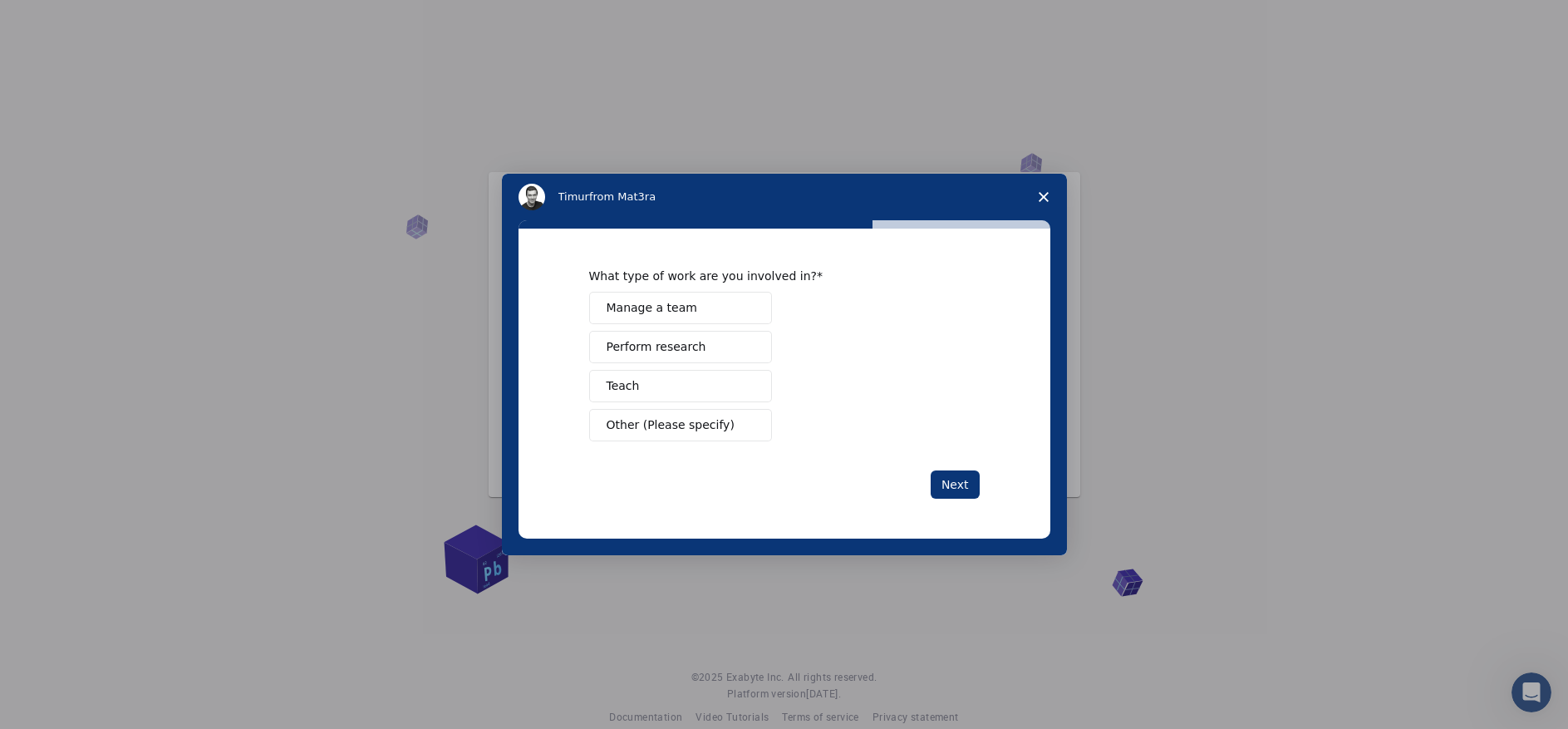
click at [682, 313] on span "Manage a team" at bounding box center [652, 308] width 91 height 18
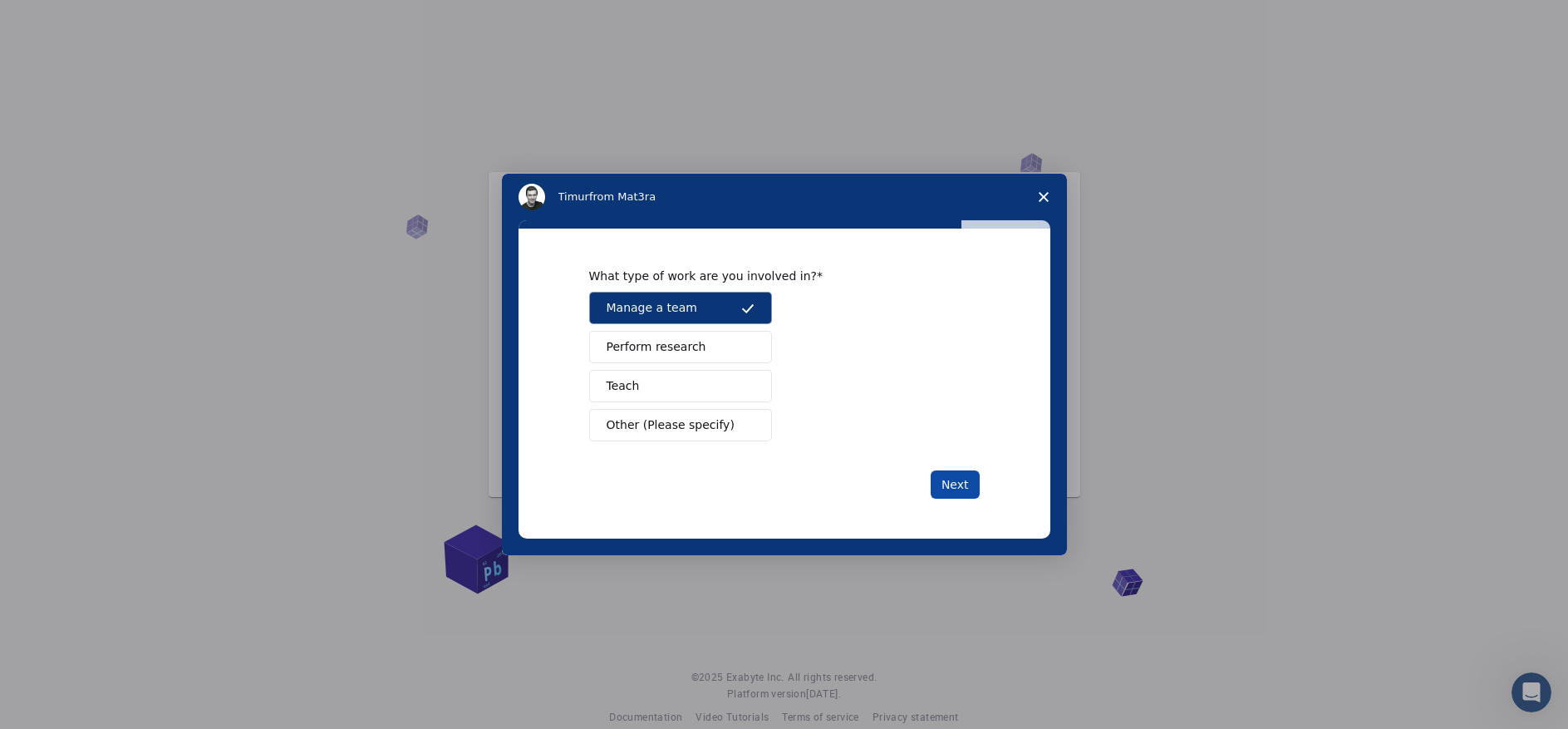
click at [954, 482] on button "Next" at bounding box center [954, 484] width 49 height 28
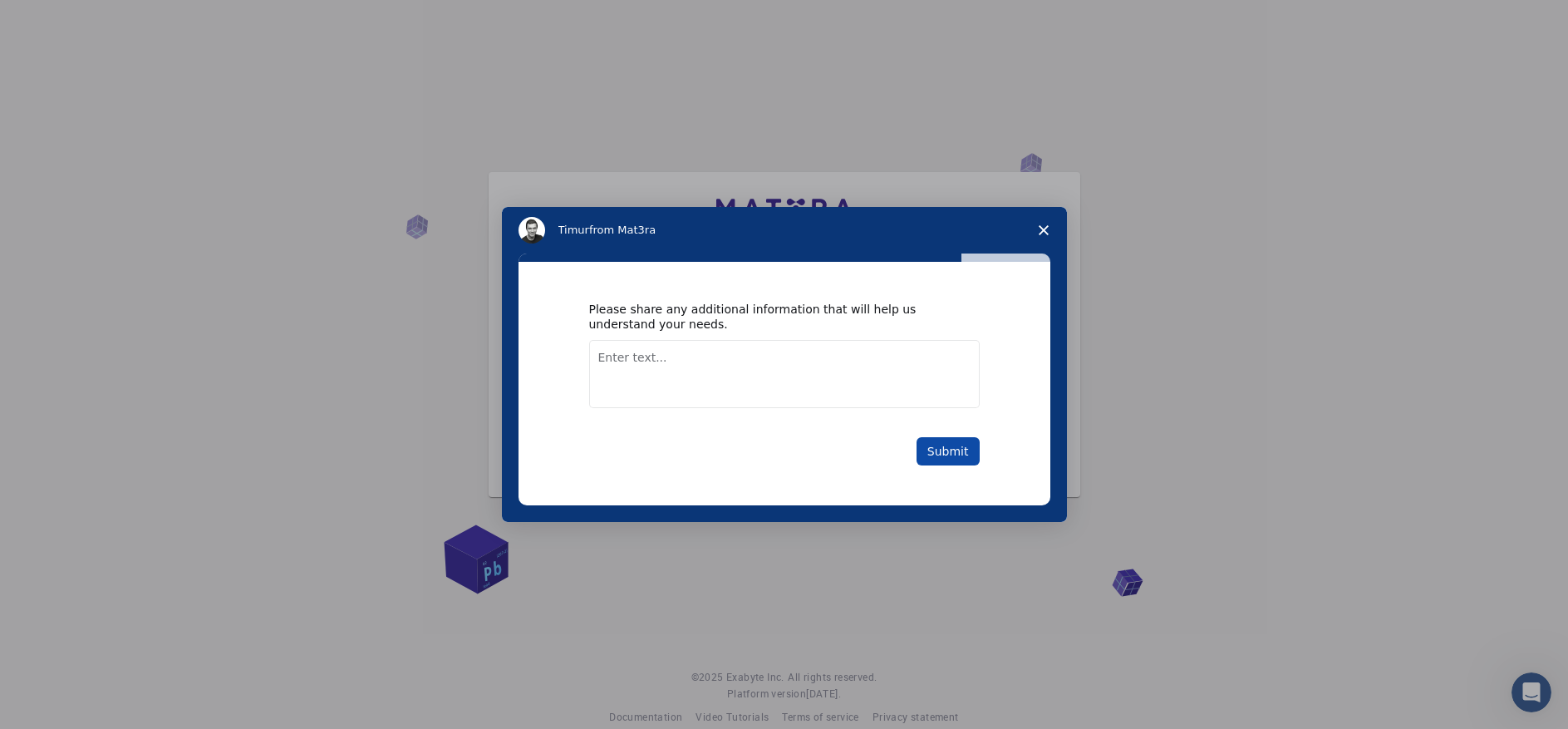
click at [944, 451] on button "Submit" at bounding box center [947, 451] width 63 height 28
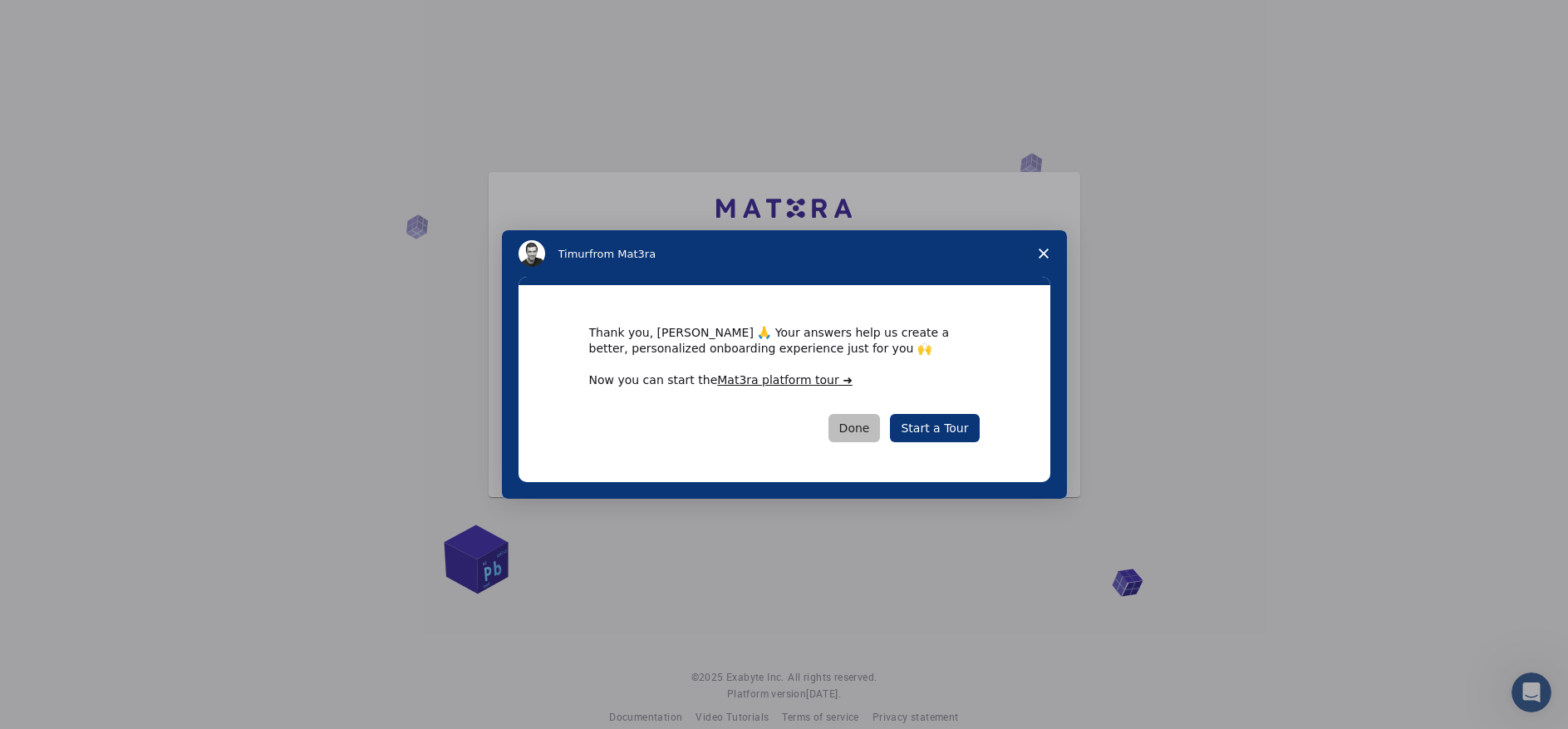
click at [858, 426] on button "Done" at bounding box center [855, 427] width 53 height 28
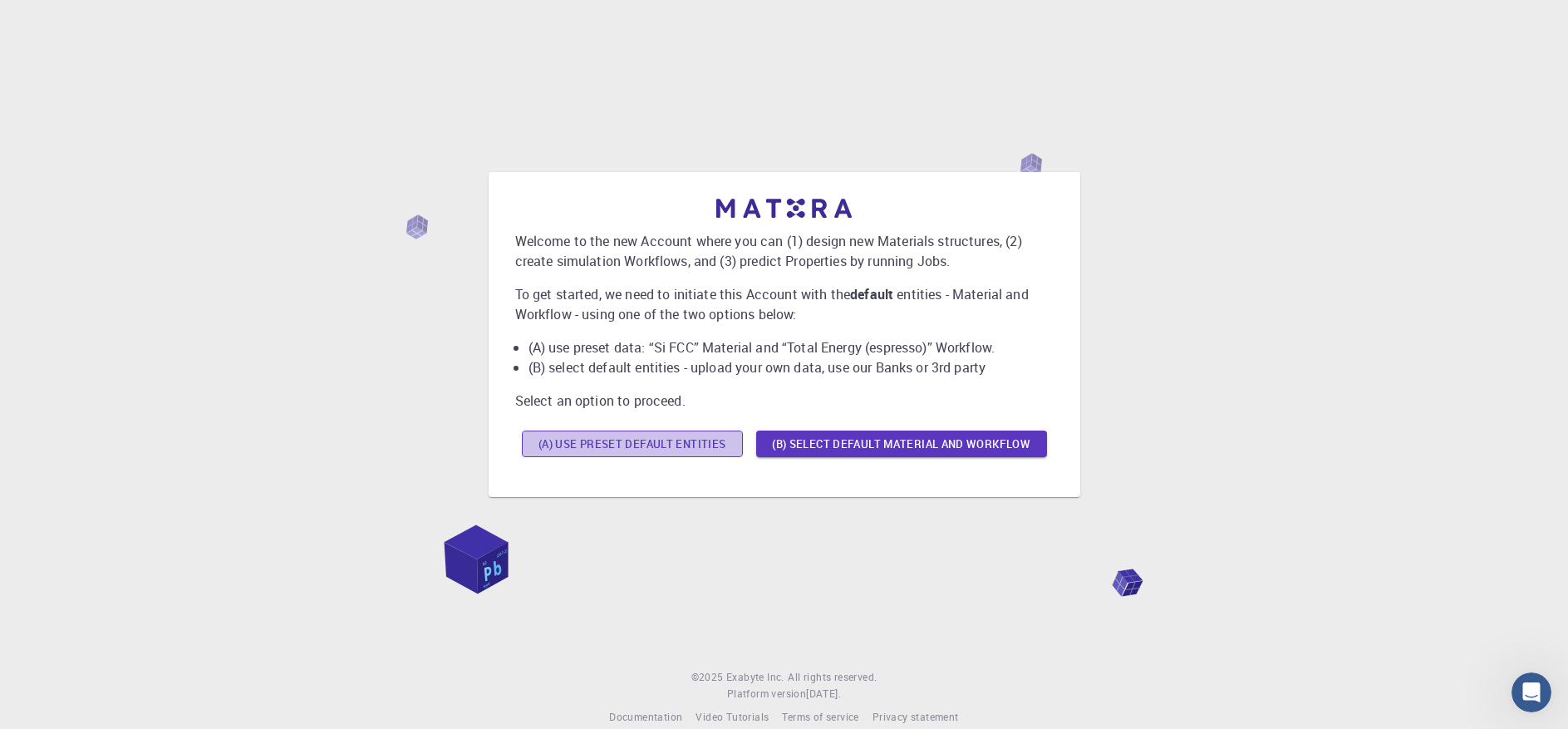
click at [664, 445] on button "(A) Use preset default entities" at bounding box center [633, 443] width 221 height 27
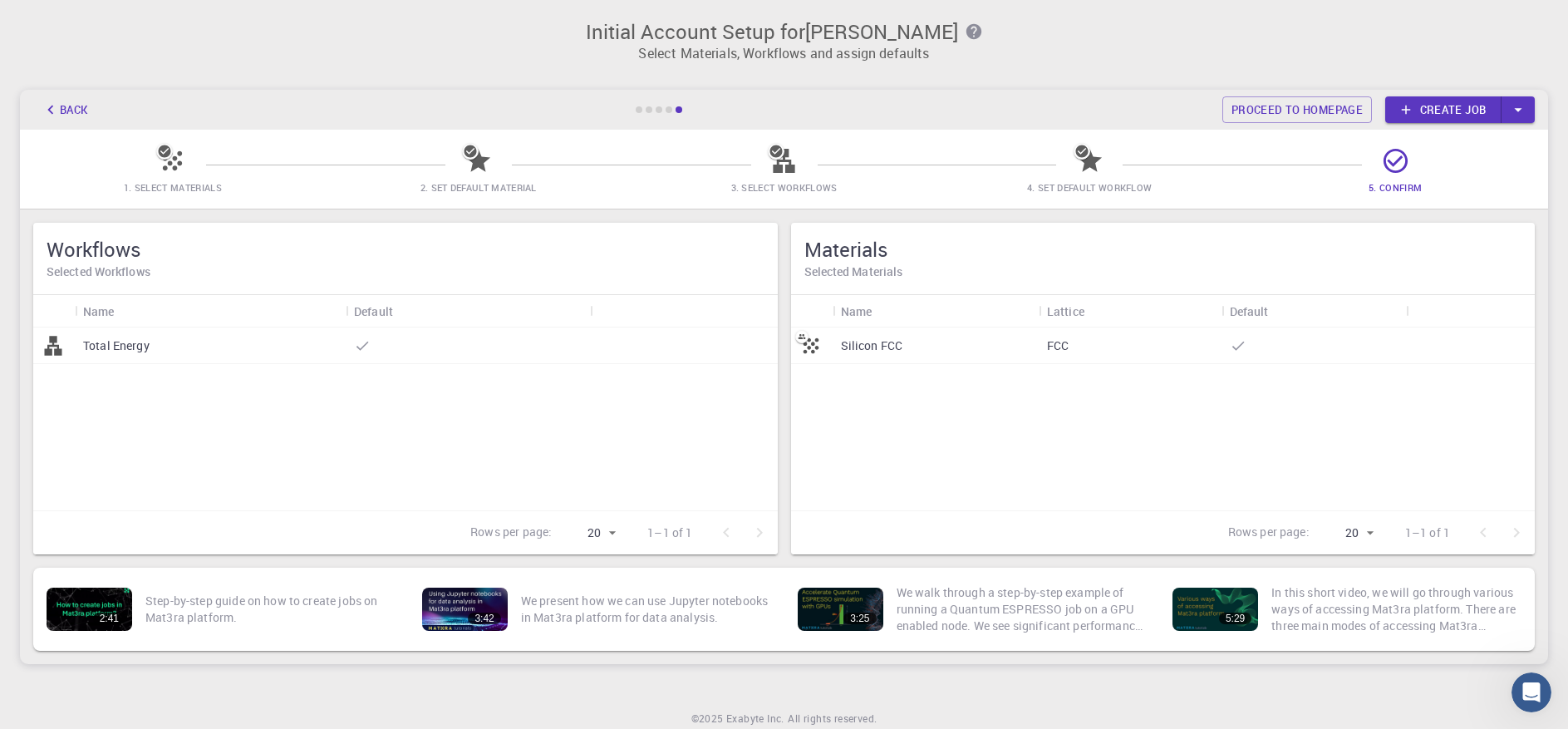
click at [1437, 413] on div "Silicon FCC FCC" at bounding box center [1163, 419] width 744 height 183
click at [1506, 108] on button "button" at bounding box center [1517, 110] width 33 height 27
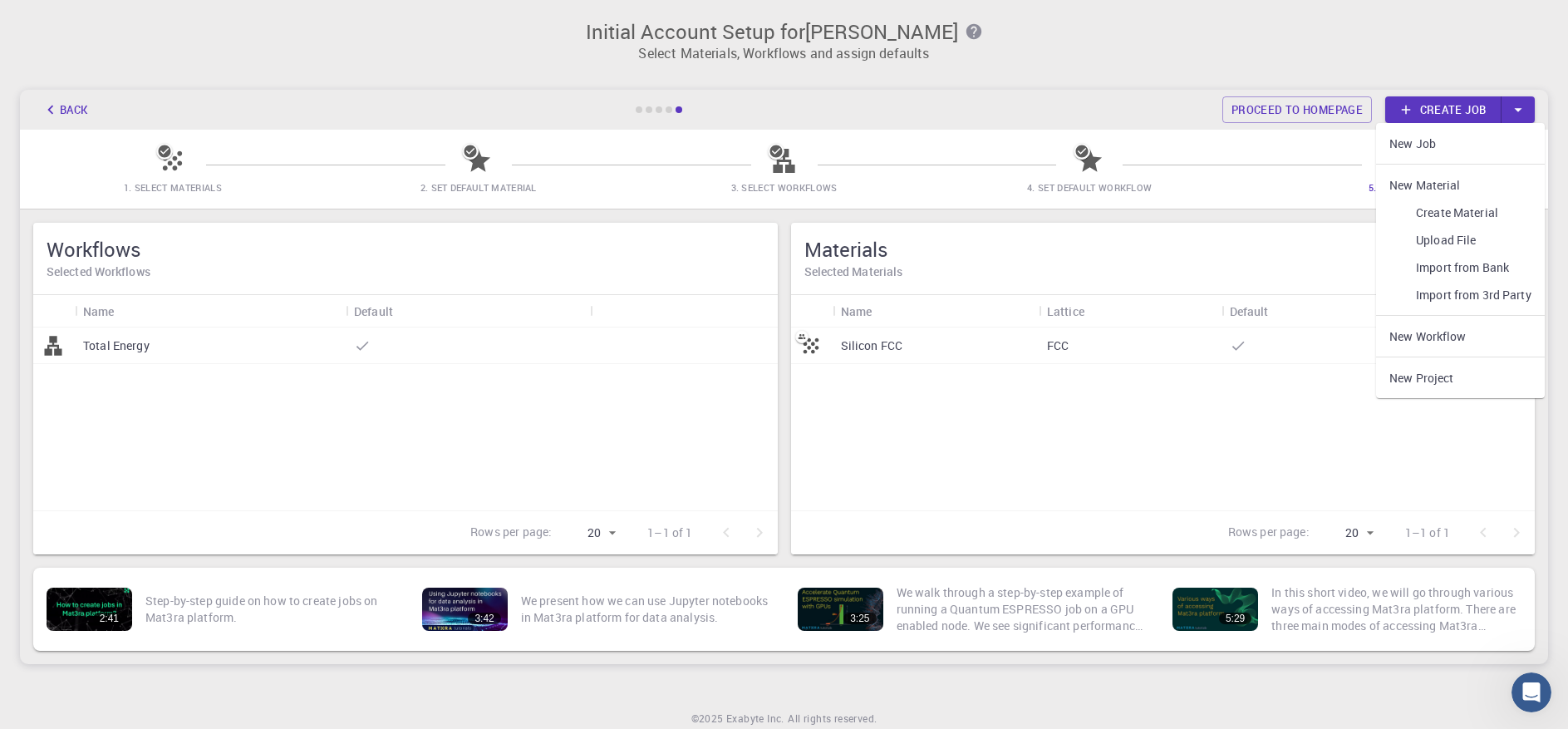
click at [1440, 179] on li "New Material" at bounding box center [1459, 185] width 168 height 28
click at [1451, 213] on link "Create Material" at bounding box center [1459, 212] width 168 height 28
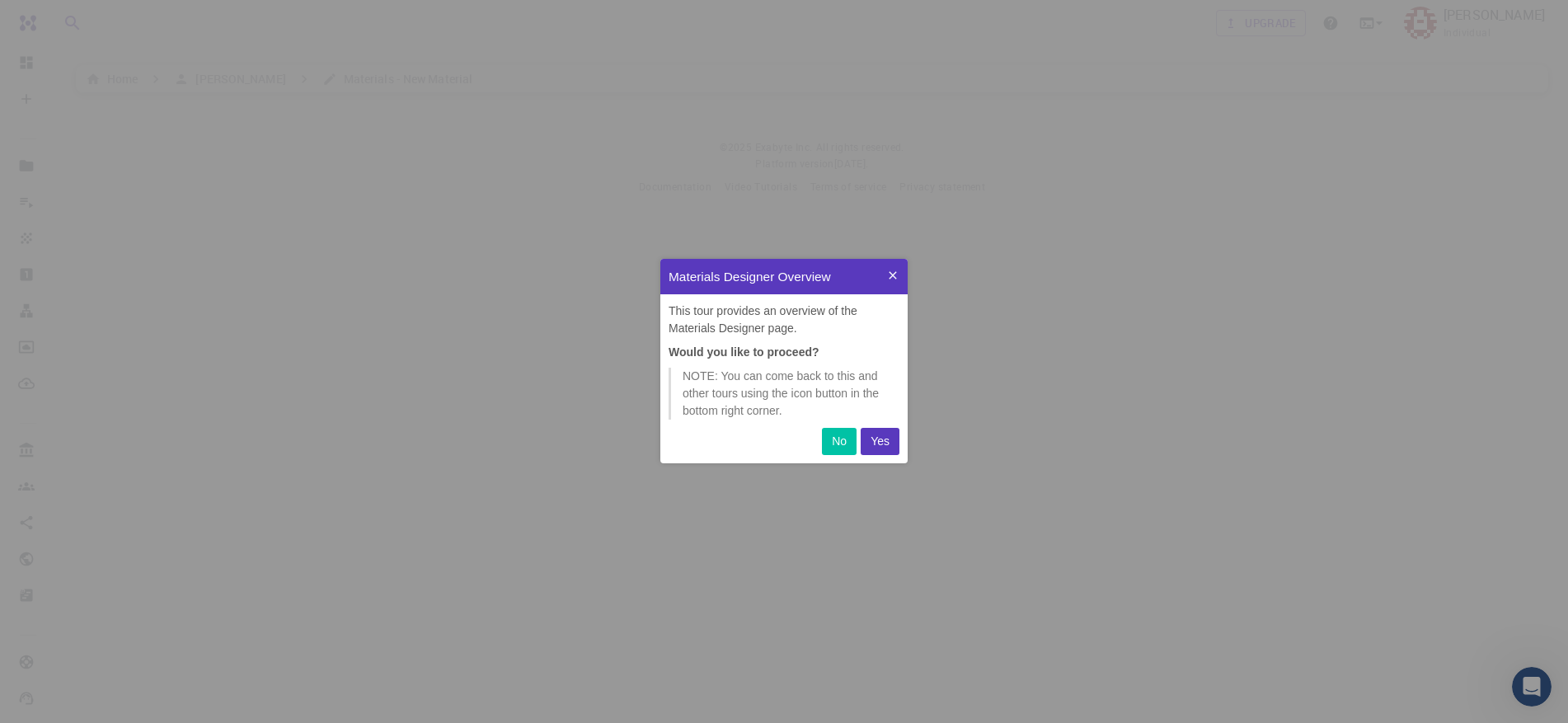
scroll to position [192, 235]
click at [836, 444] on p "No" at bounding box center [839, 442] width 15 height 18
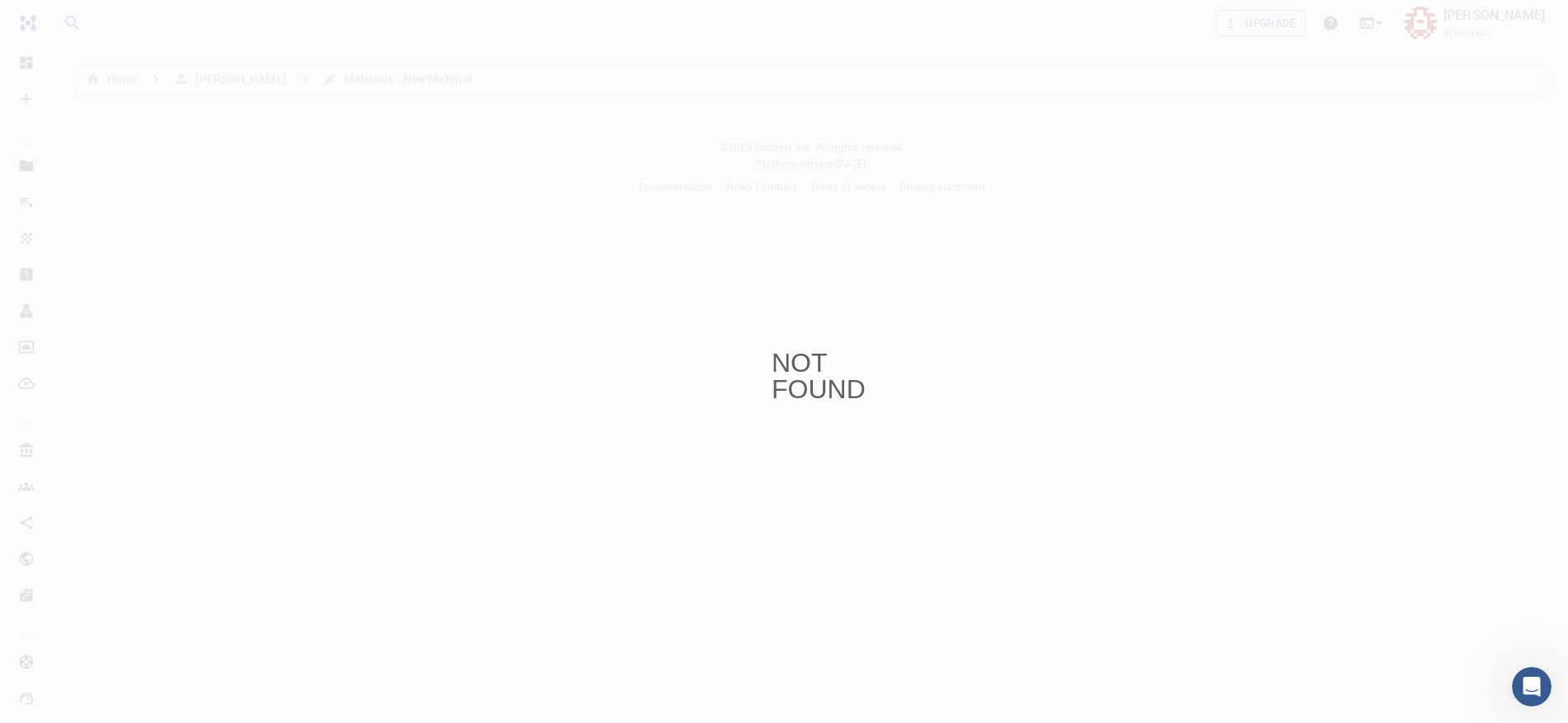
click at [707, 233] on div "NOT FOUND" at bounding box center [784, 362] width 1568 height 723
click at [790, 369] on div "NOT FOUND" at bounding box center [784, 362] width 25 height 25
